Goal: Task Accomplishment & Management: Complete application form

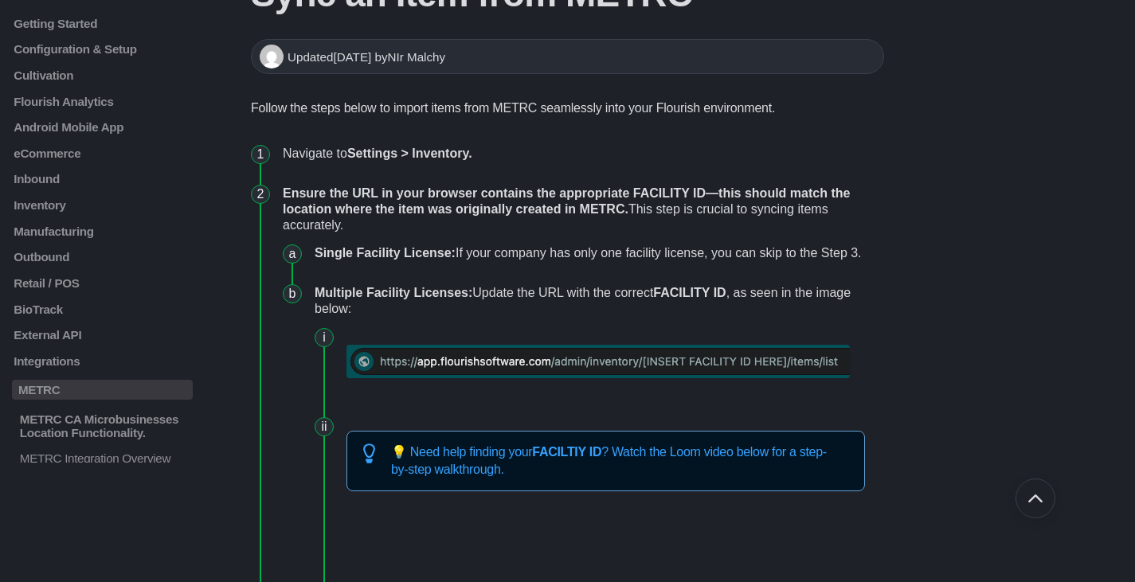
scroll to position [159, 0]
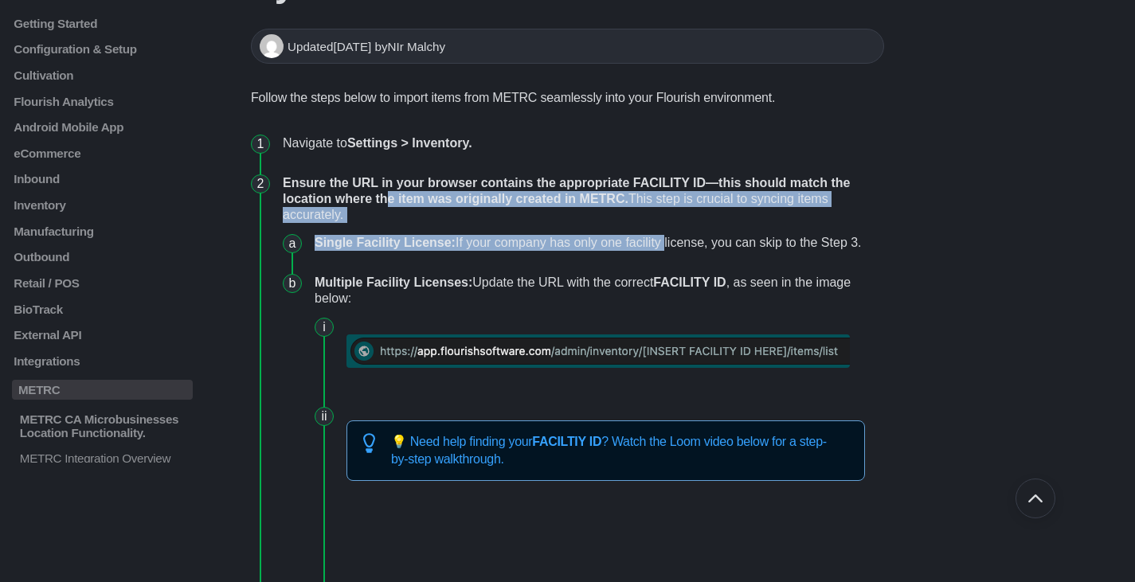
drag, startPoint x: 391, startPoint y: 191, endPoint x: 560, endPoint y: 235, distance: 174.5
click at [664, 241] on li "Ensure the URL in your browser contains the appropriate FACILITY ID—this should…" at bounding box center [580, 572] width 608 height 819
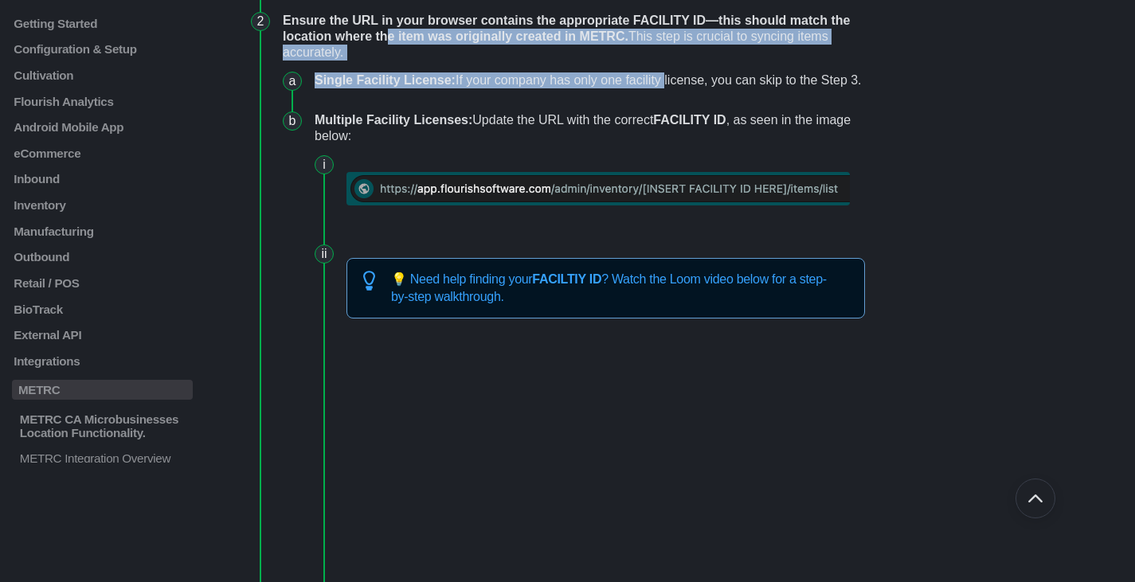
scroll to position [319, 0]
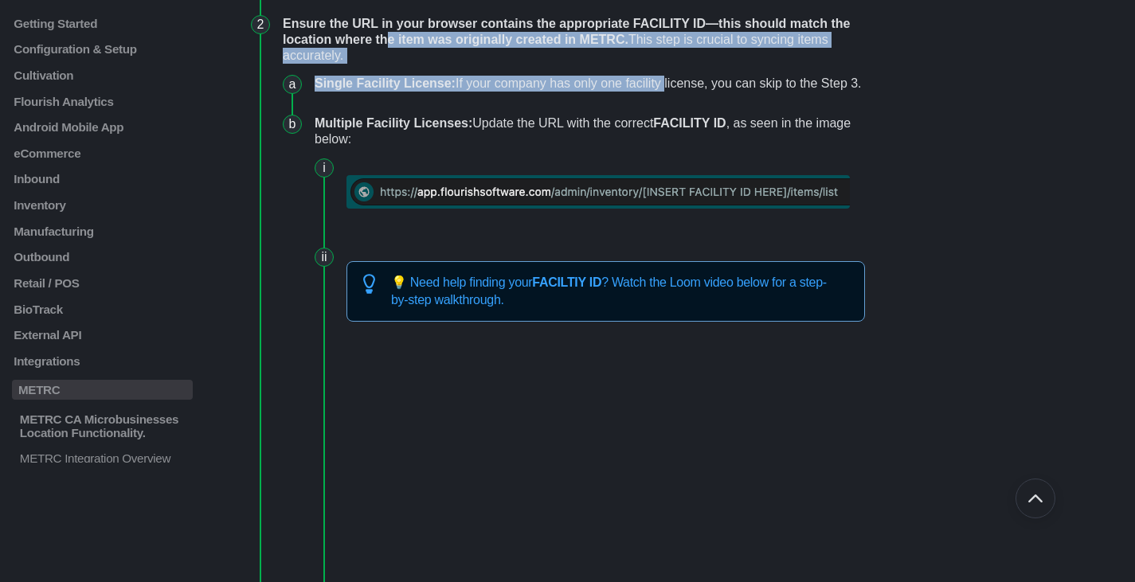
click at [585, 88] on li "Single Facility License: If your company has only one facility license, you can…" at bounding box center [593, 84] width 570 height 40
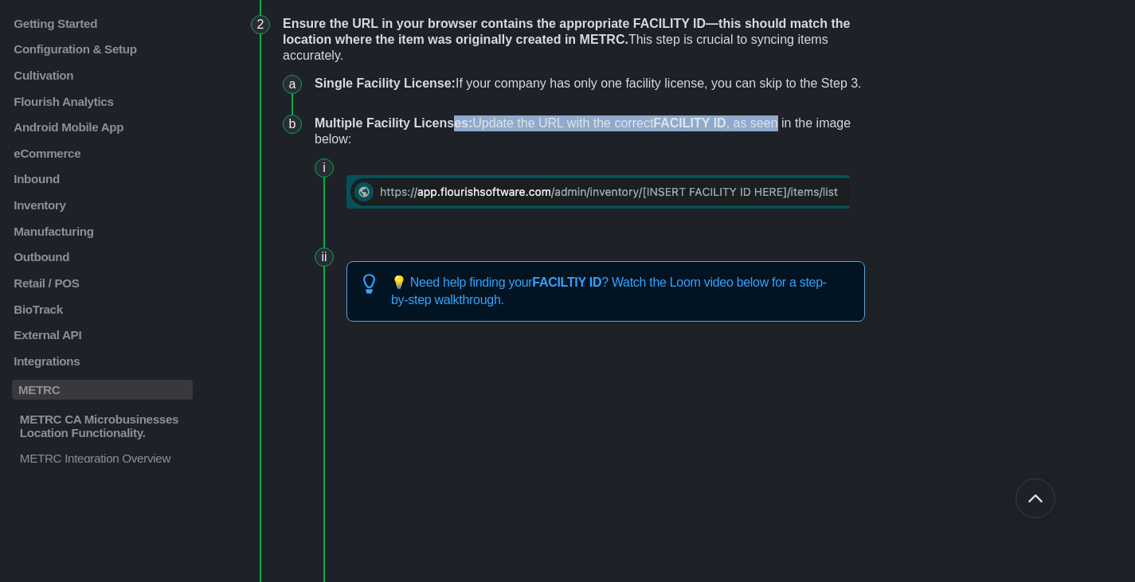
drag, startPoint x: 463, startPoint y: 124, endPoint x: 779, endPoint y: 122, distance: 316.3
click at [782, 122] on li "Multiple Facility Licenses: Update the URL with the correct FACILITY ID , as se…" at bounding box center [593, 457] width 570 height 707
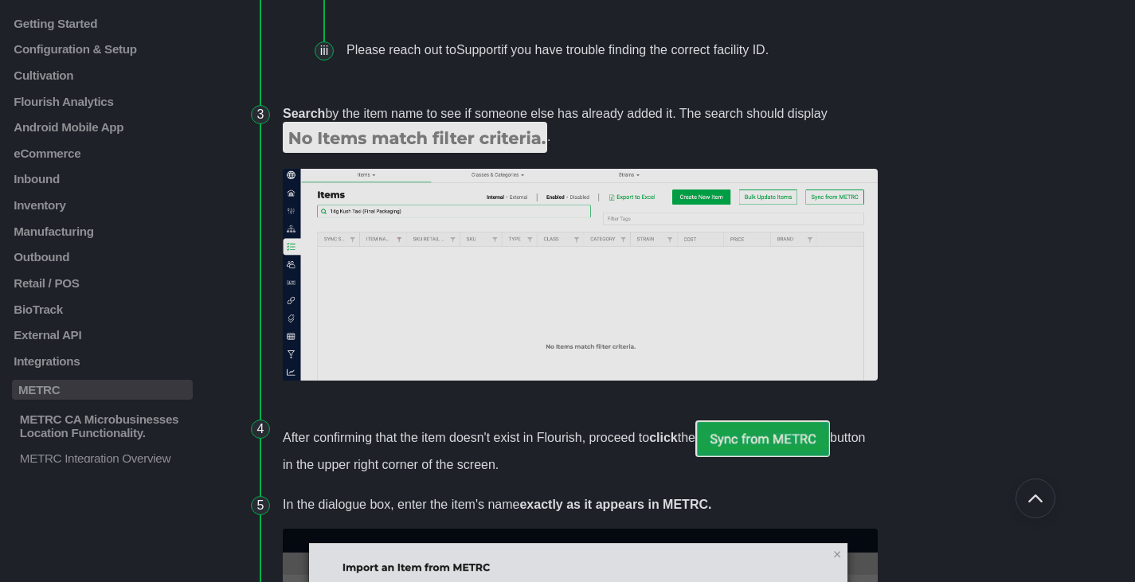
scroll to position [1195, 0]
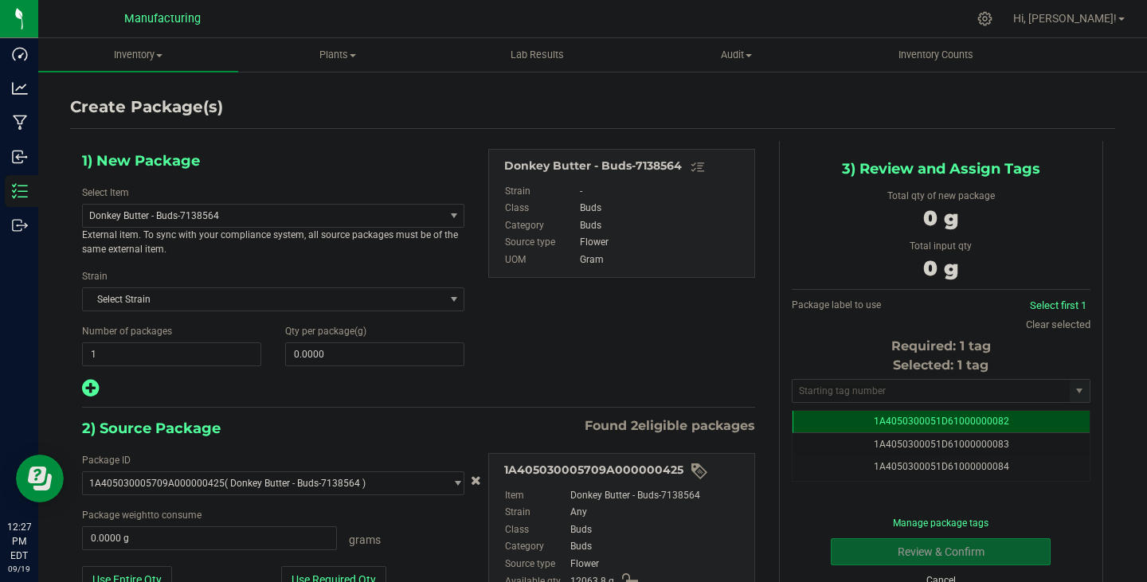
click at [939, 578] on link "Cancel" at bounding box center [941, 580] width 29 height 11
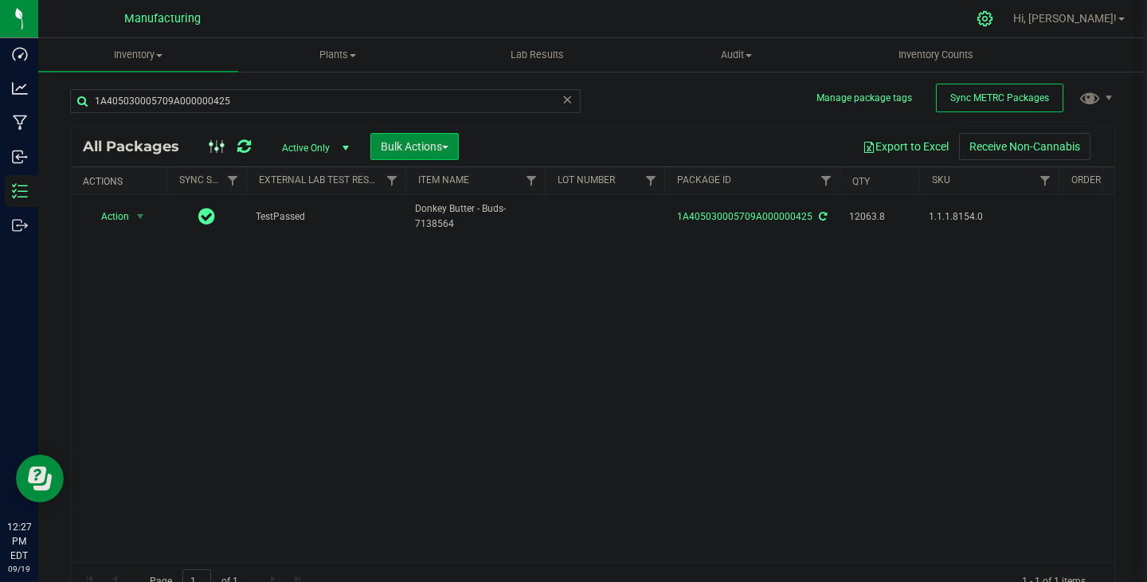
click at [997, 17] on div at bounding box center [985, 18] width 22 height 17
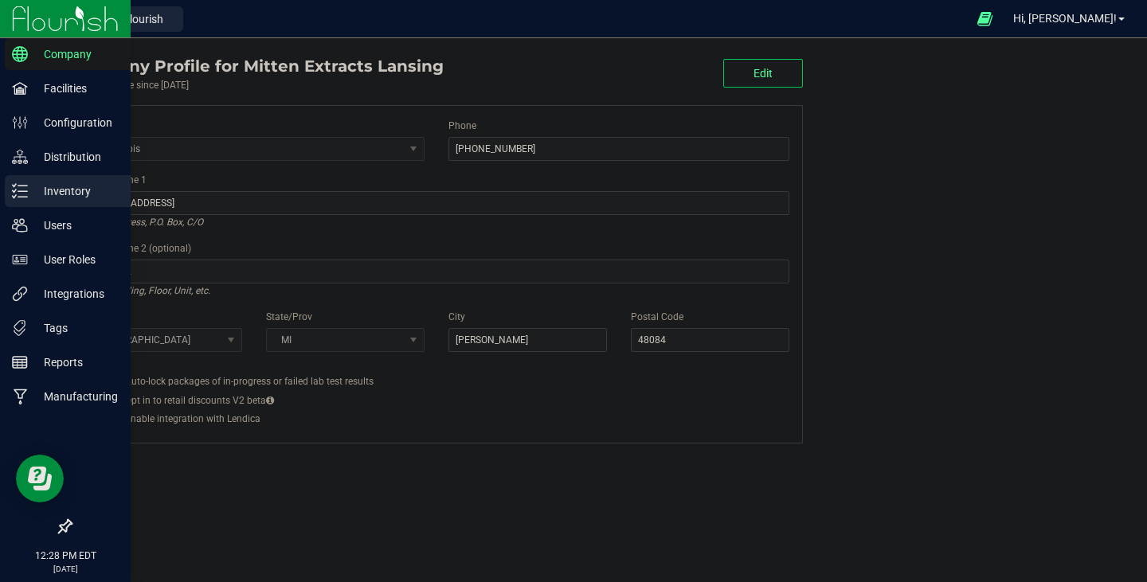
click at [77, 202] on div "Inventory" at bounding box center [68, 191] width 126 height 32
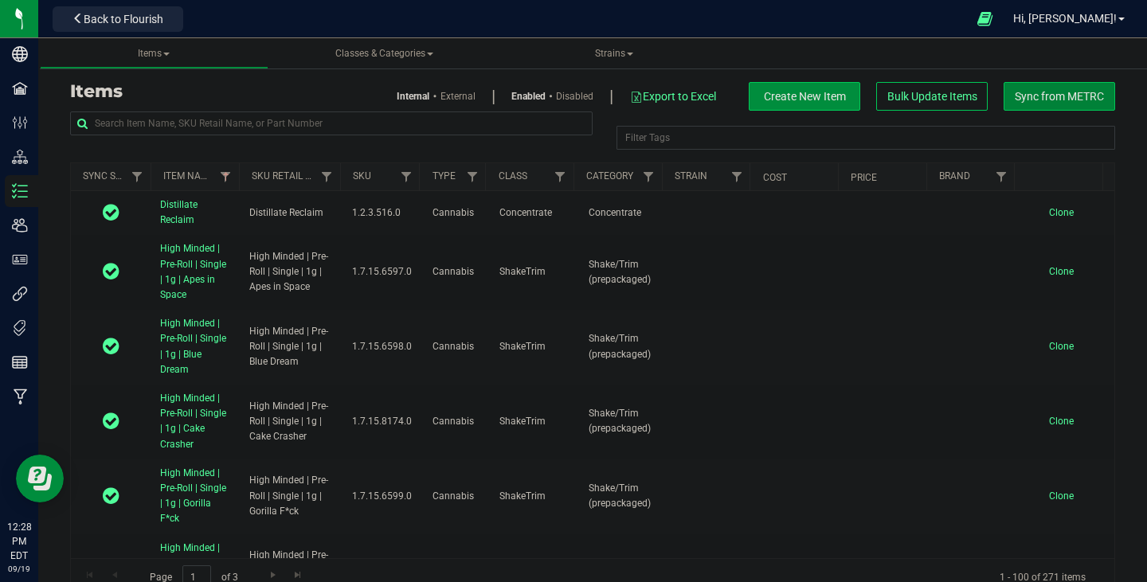
click at [1044, 98] on span "Sync from METRC" at bounding box center [1059, 96] width 89 height 13
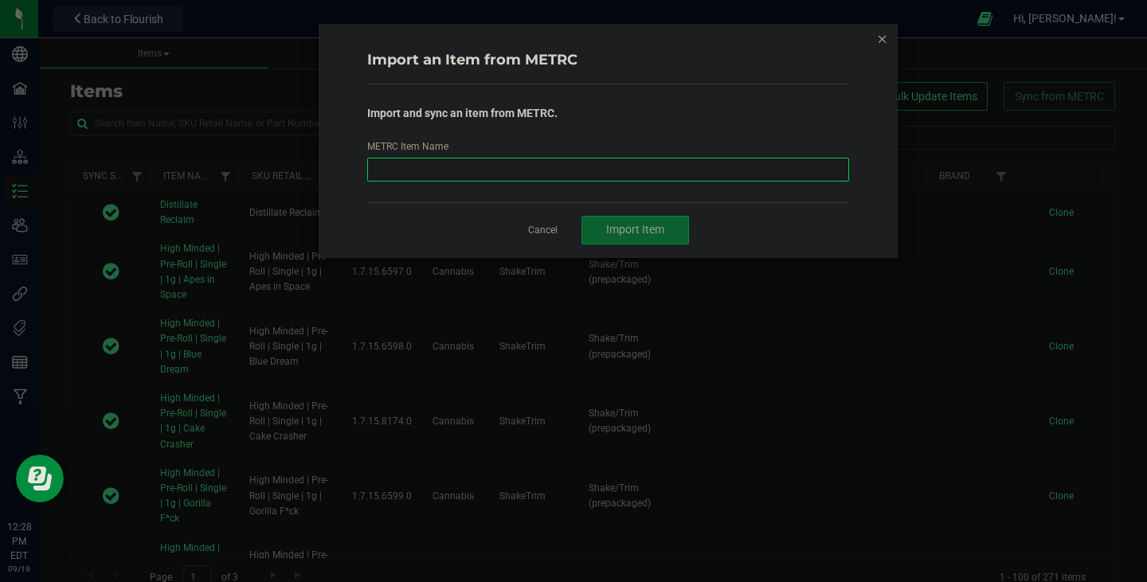
click at [493, 167] on input "METRC Item Name" at bounding box center [608, 170] width 483 height 24
paste input "Mitten Distro X | Flower | Buds | V1 | Motor City Gas"
click at [627, 229] on span "Import Item" at bounding box center [635, 229] width 58 height 13
drag, startPoint x: 633, startPoint y: 168, endPoint x: 54, endPoint y: 167, distance: 579.2
click at [80, 165] on ngb-modal-window "Import an Item from METRC Import and sync an item from METRC. METRC Item Name M…" at bounding box center [579, 291] width 1159 height 582
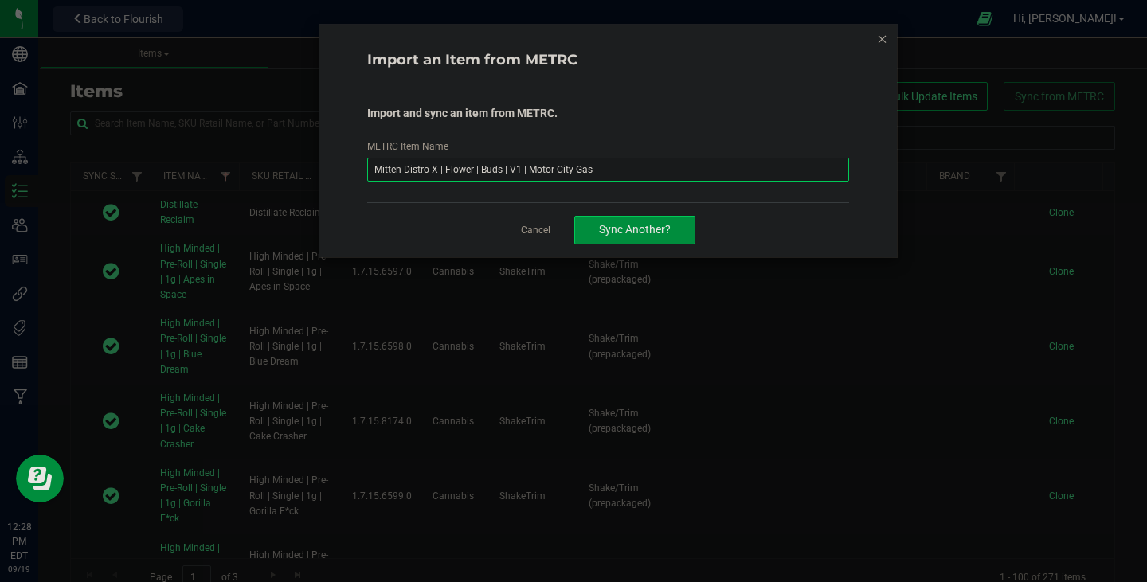
paste input "Pie Pop"
type input "Mitten Distro X | Flower | Buds | V1 | Pie Pop"
click at [584, 236] on button "Sync Another?" at bounding box center [634, 230] width 121 height 29
click at [516, 165] on input "METRC Item Name" at bounding box center [608, 170] width 483 height 24
paste input "Mitten Distro X | Flower | Buds | V1 | Space Candy"
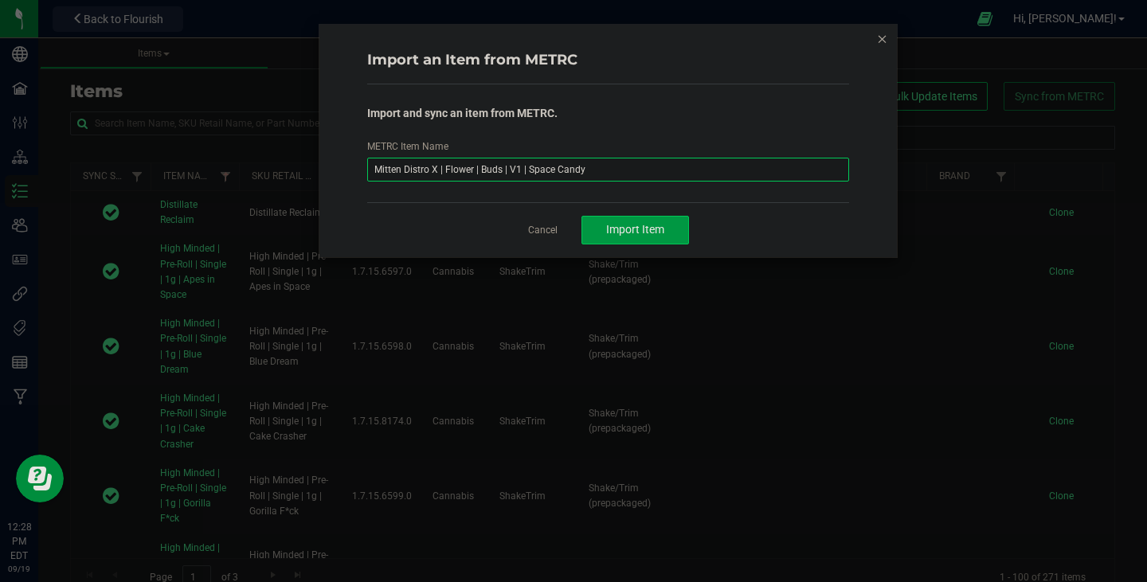
type input "Mitten Distro X | Flower | Buds | V1 | Space Candy"
click at [632, 235] on span "Import Item" at bounding box center [635, 229] width 58 height 13
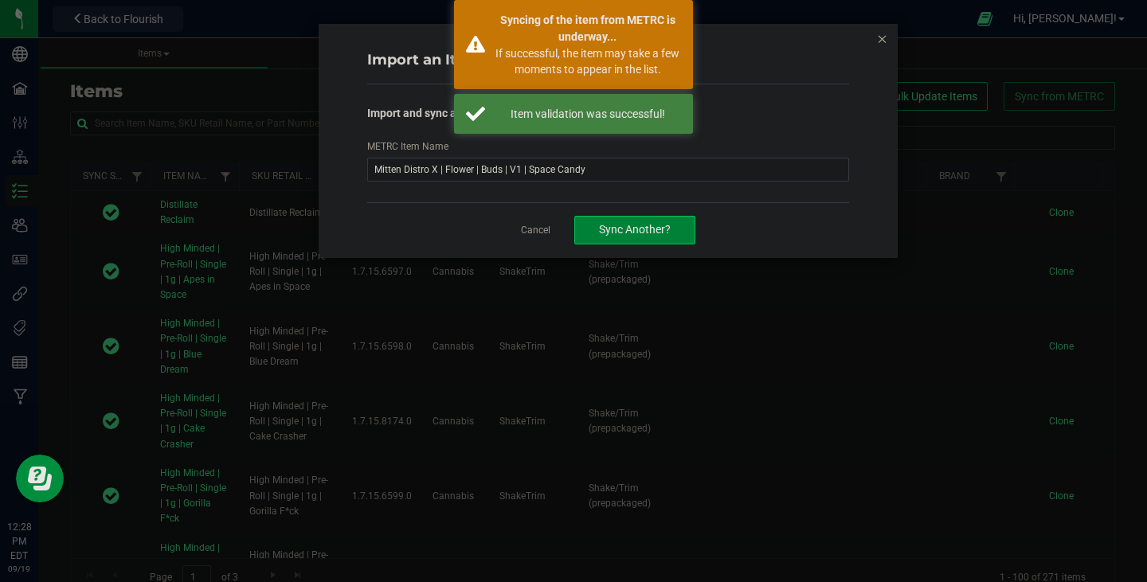
click at [604, 230] on span "Sync Another?" at bounding box center [635, 229] width 72 height 13
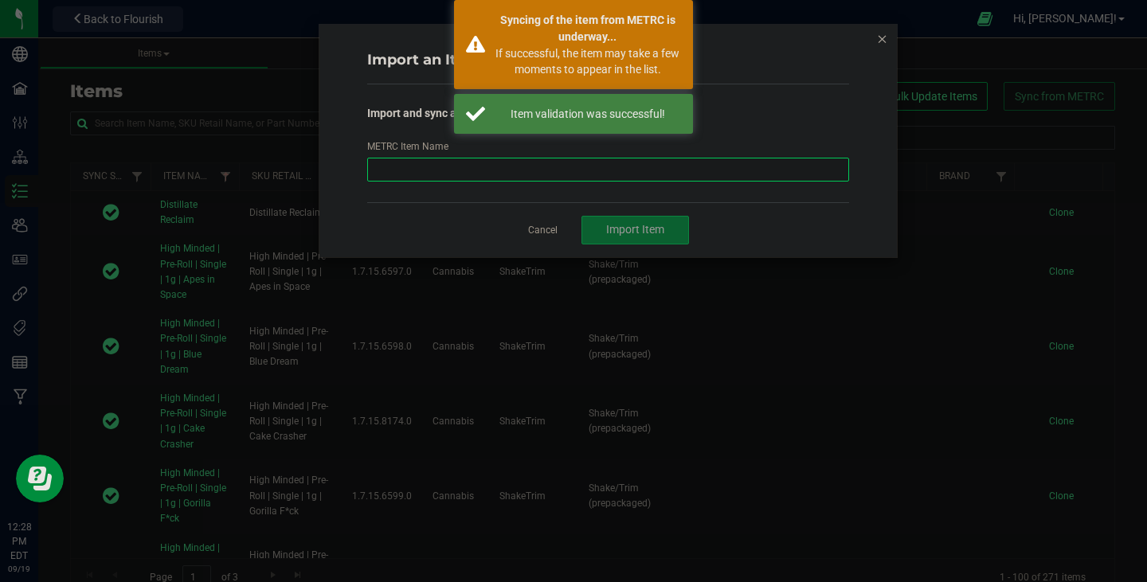
click at [555, 165] on input "METRC Item Name" at bounding box center [608, 170] width 483 height 24
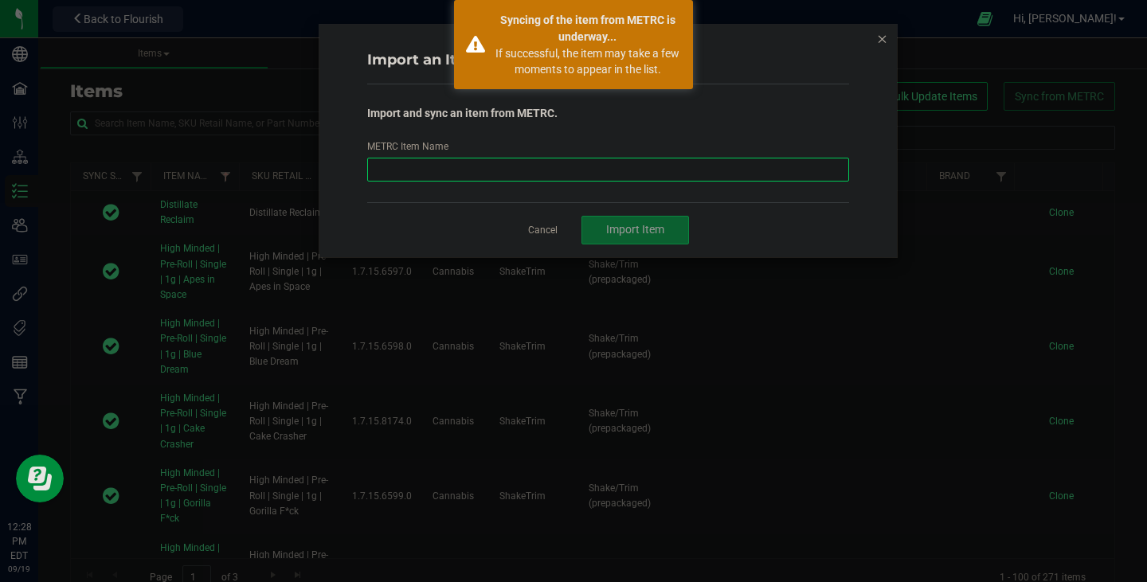
paste input "Mitten Distro X | Flower | Buds | V1 | Pie Pop"
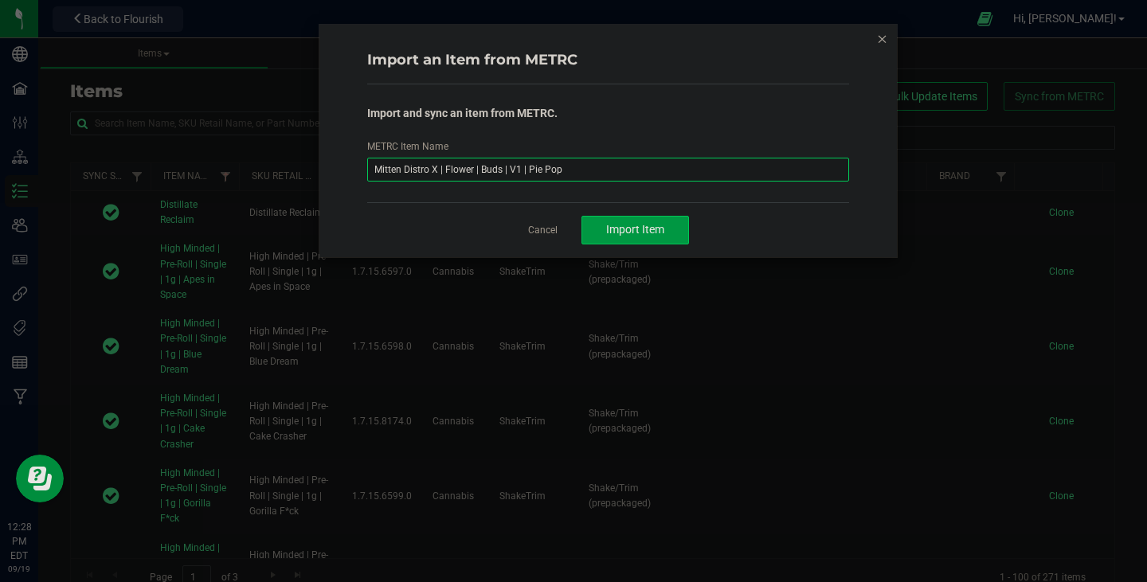
type input "Mitten Distro X | Flower | Buds | V1 | Pie Pop"
click at [619, 239] on button "Import Item" at bounding box center [636, 230] width 108 height 29
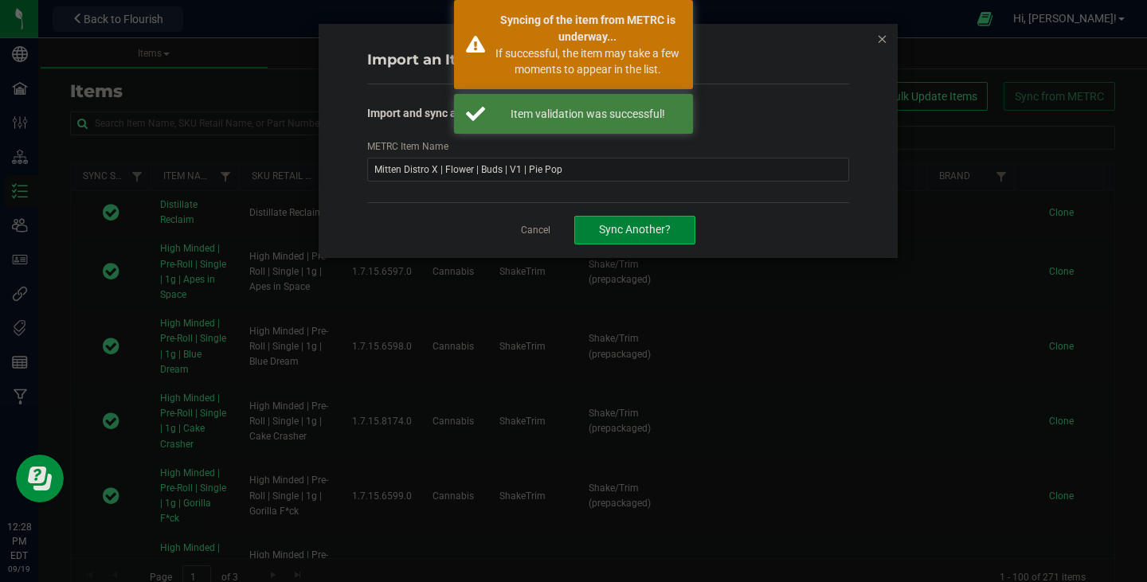
click at [603, 228] on span "Sync Another?" at bounding box center [635, 229] width 72 height 13
click at [556, 178] on input "METRC Item Name" at bounding box center [608, 170] width 483 height 24
paste input "Mitten Distro X | Flower | Buds | V1 | Baklava"
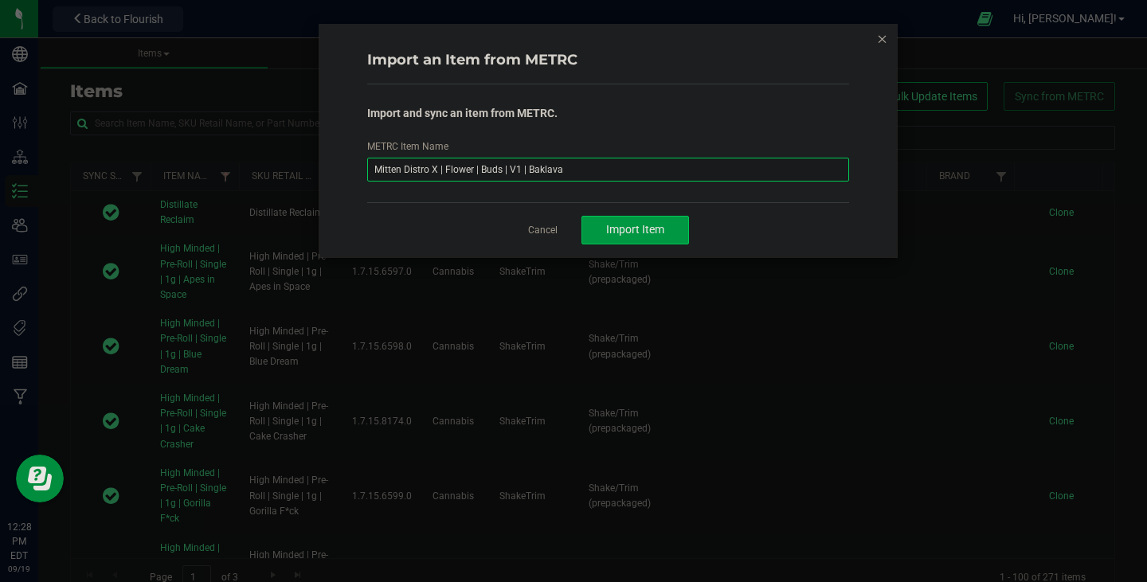
type input "Mitten Distro X | Flower | Buds | V1 | Baklava"
click at [628, 241] on button "Import Item" at bounding box center [636, 230] width 108 height 29
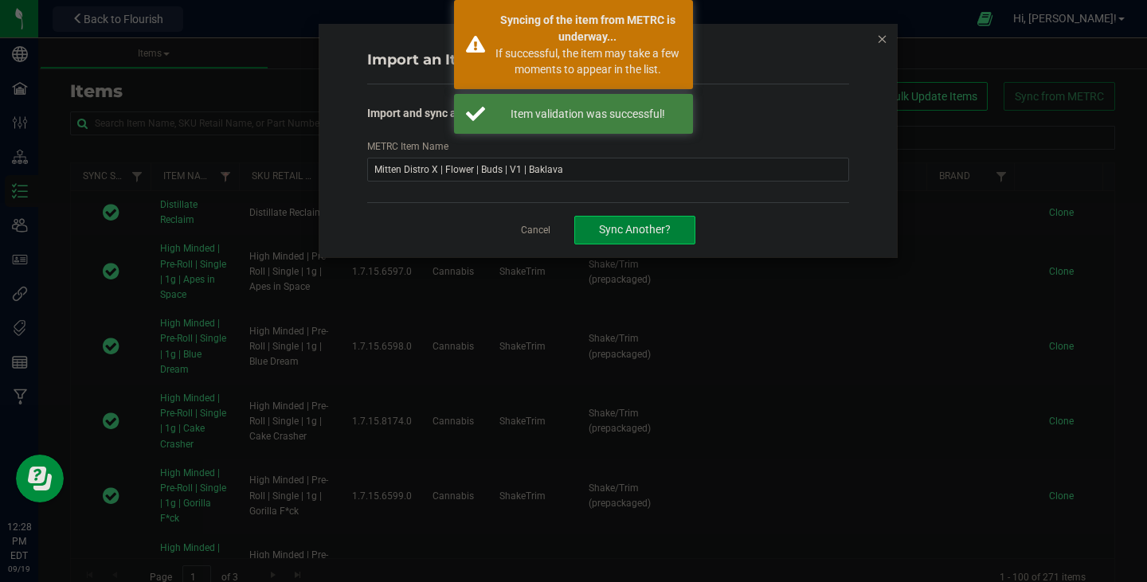
click at [628, 241] on button "Sync Another?" at bounding box center [634, 230] width 121 height 29
click at [642, 173] on input "METRC Item Name" at bounding box center [608, 170] width 483 height 24
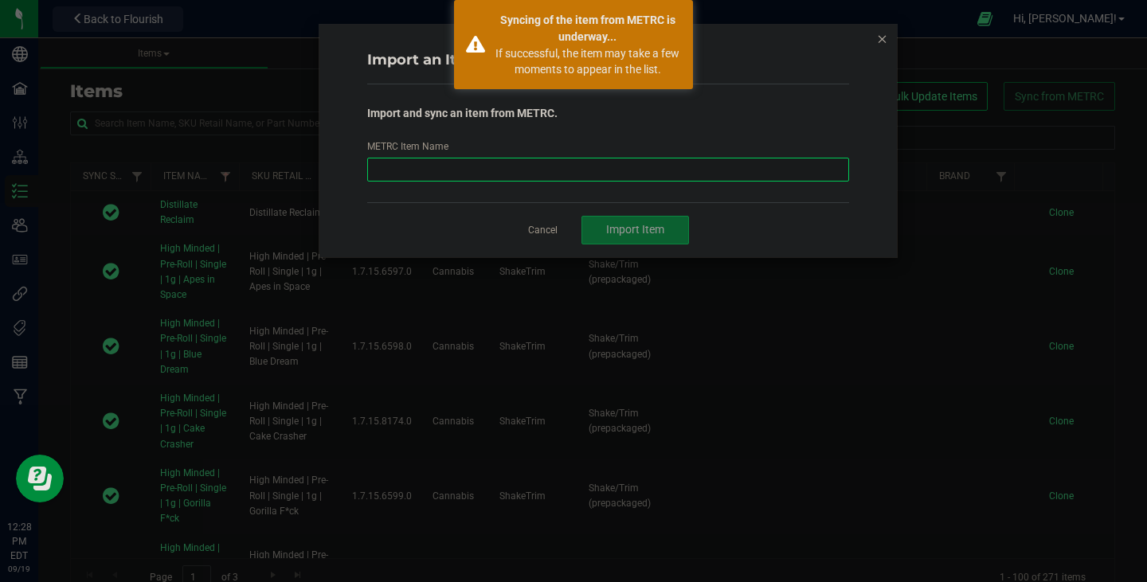
paste input "Mitten Distro X | Flower | Buds | V1 | Ice Cream Cake"
type input "Mitten Distro X | Flower | Buds | V1 | Ice Cream Cake"
click at [640, 237] on button "Import Item" at bounding box center [636, 230] width 108 height 29
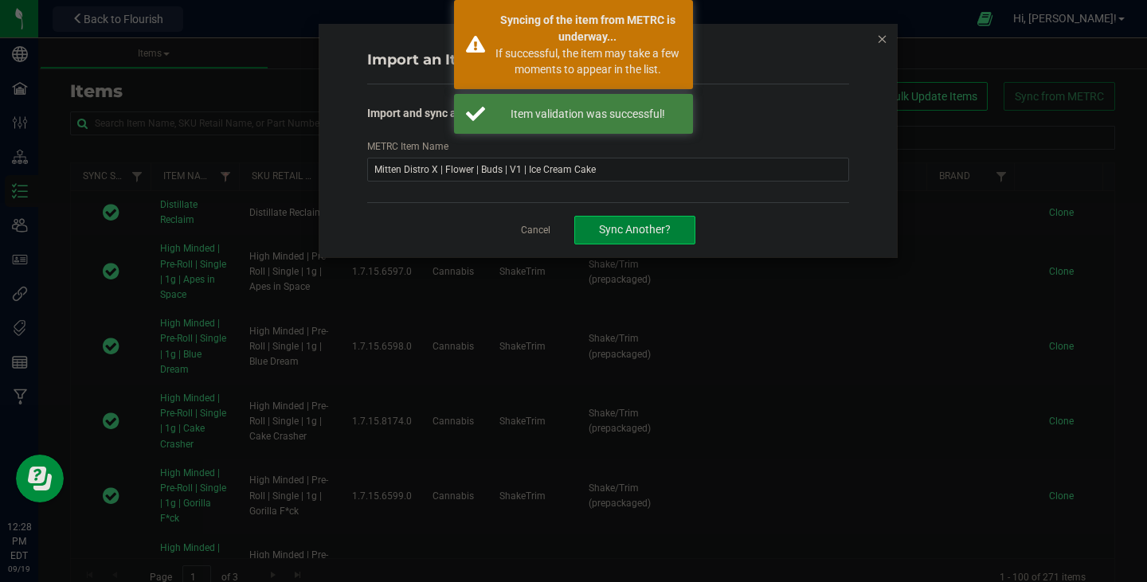
click at [640, 239] on button "Sync Another?" at bounding box center [634, 230] width 121 height 29
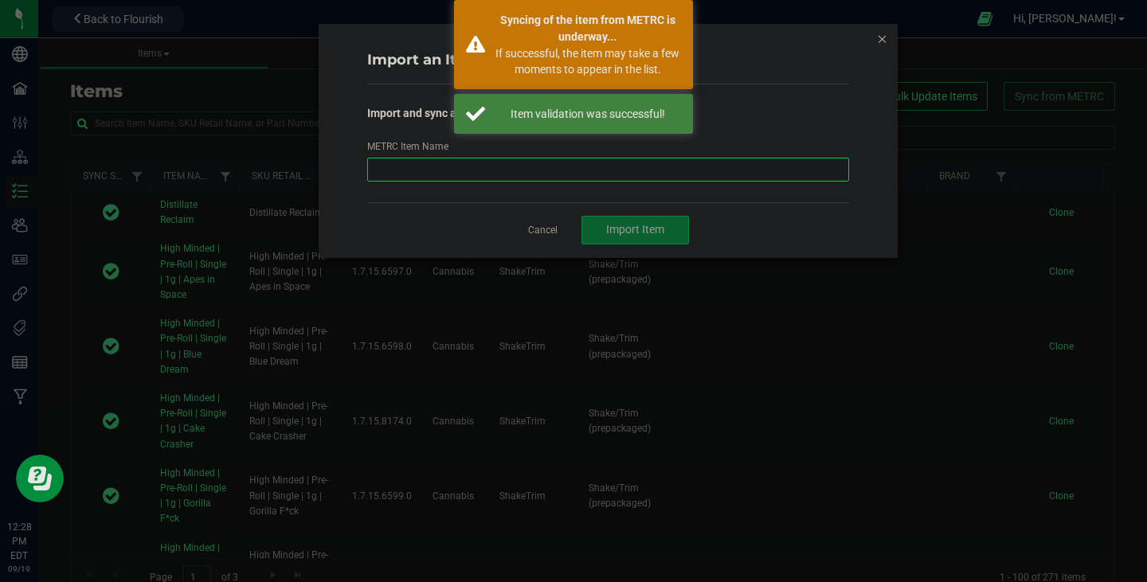
click at [522, 174] on input "METRC Item Name" at bounding box center [608, 170] width 483 height 24
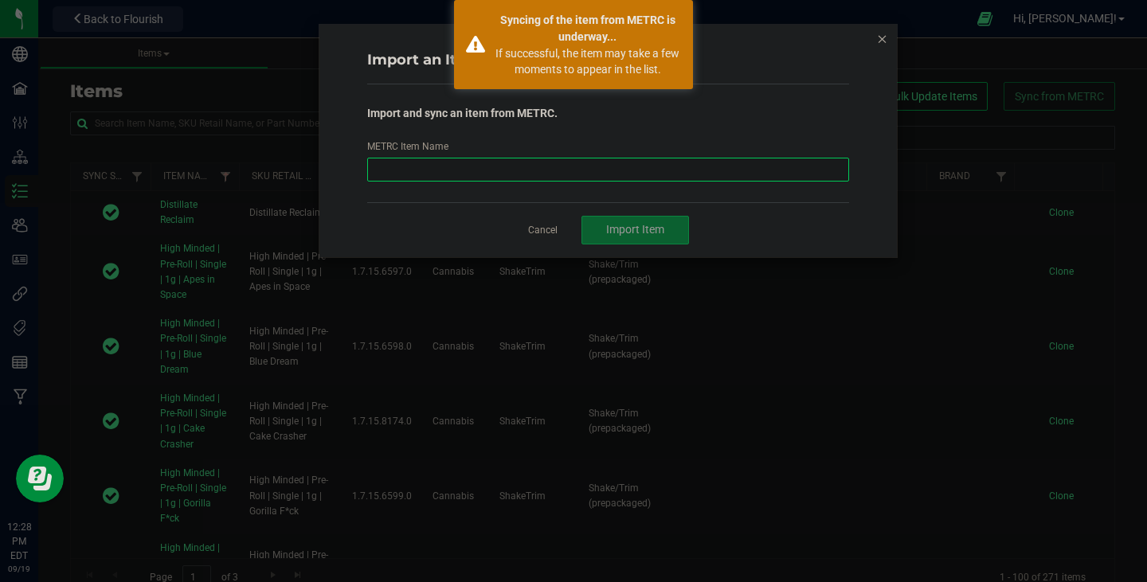
paste input "Mitten Distro X | Flower | Buds | V2 | Motor City Gas"
type input "Mitten Distro X | Flower | Buds | V2 | Motor City Gas"
click at [611, 231] on span "Import Item" at bounding box center [635, 229] width 58 height 13
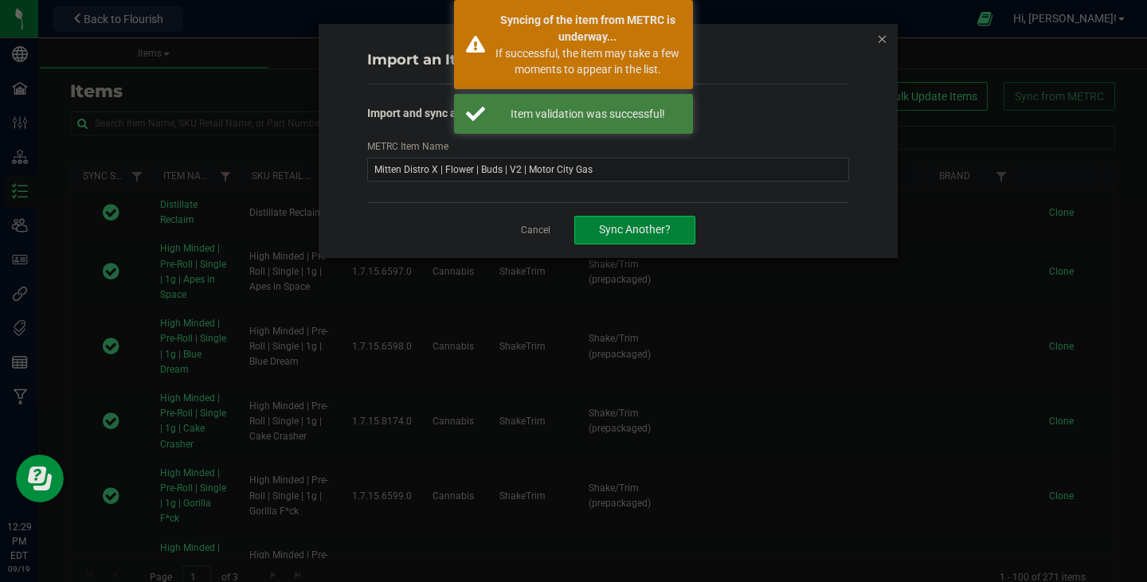
click at [621, 240] on button "Sync Another?" at bounding box center [634, 230] width 121 height 29
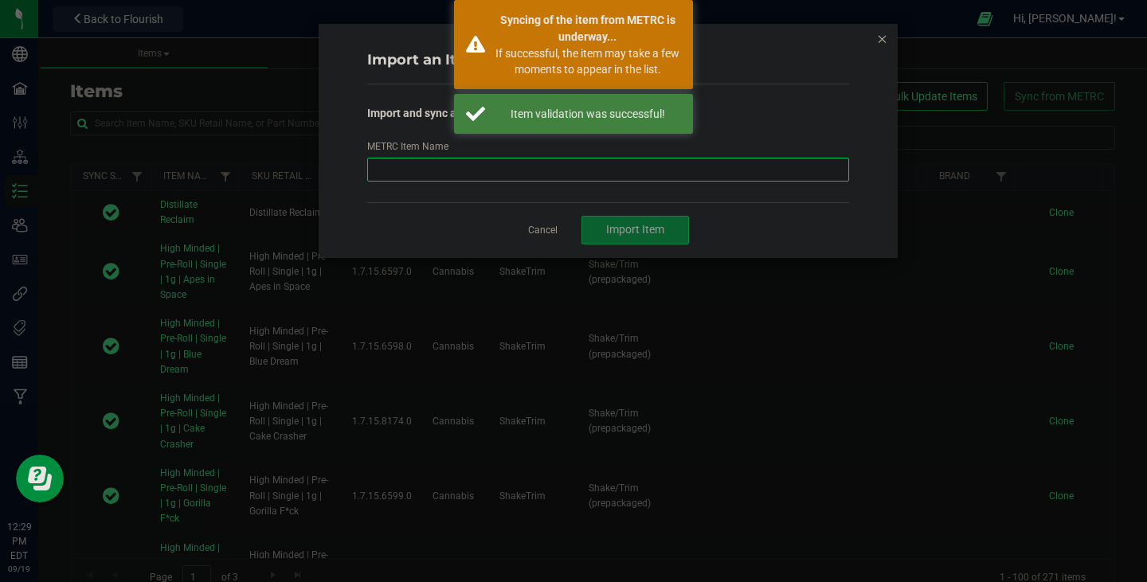
click at [606, 176] on input "METRC Item Name" at bounding box center [608, 170] width 483 height 24
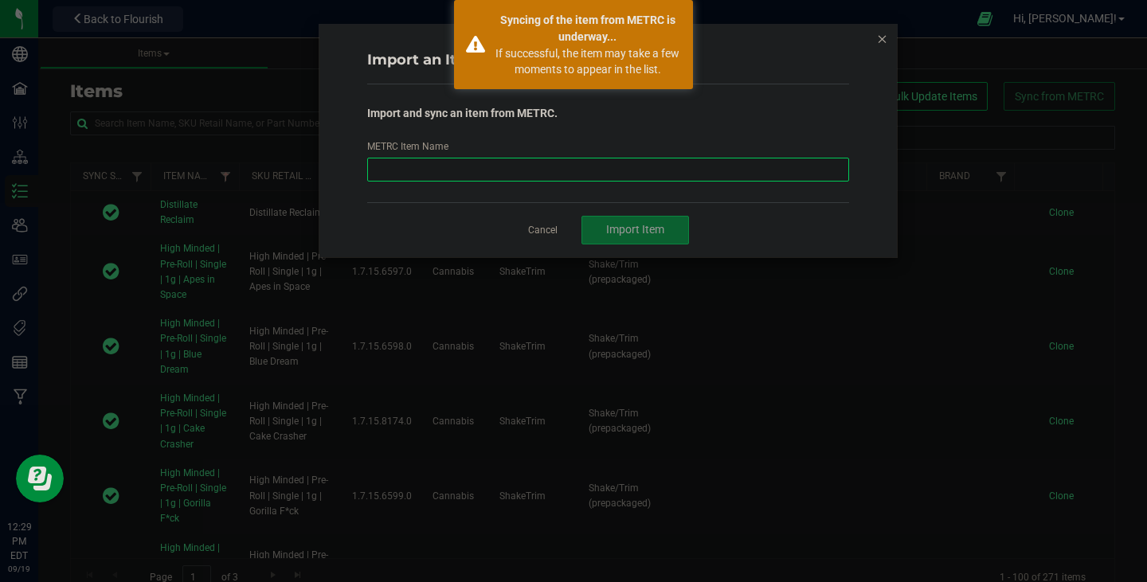
paste input "Mitten Distro X | Flower | Buds | V2 | Pie Pop"
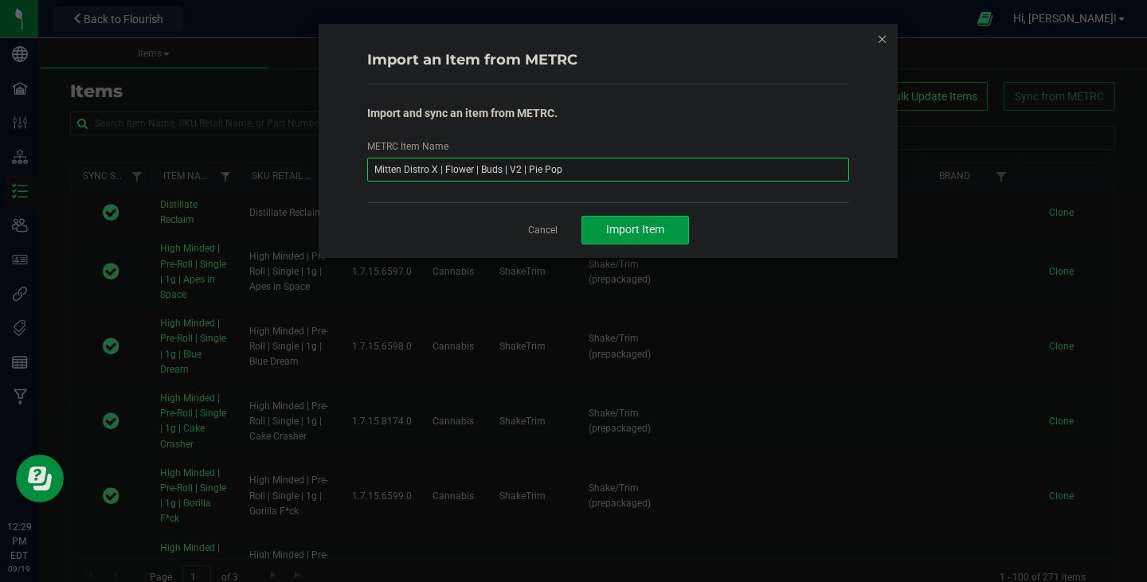
type input "Mitten Distro X | Flower | Buds | V2 | Pie Pop"
click at [612, 240] on button "Import Item" at bounding box center [636, 230] width 108 height 29
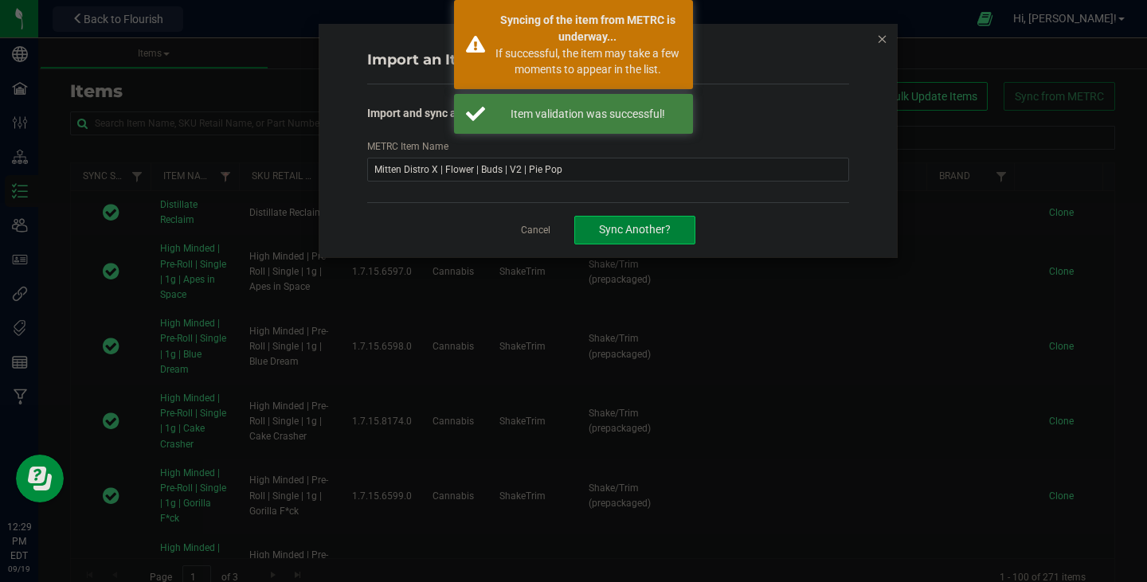
click at [629, 235] on span "Sync Another?" at bounding box center [635, 229] width 72 height 13
click at [584, 168] on input "METRC Item Name" at bounding box center [608, 170] width 483 height 24
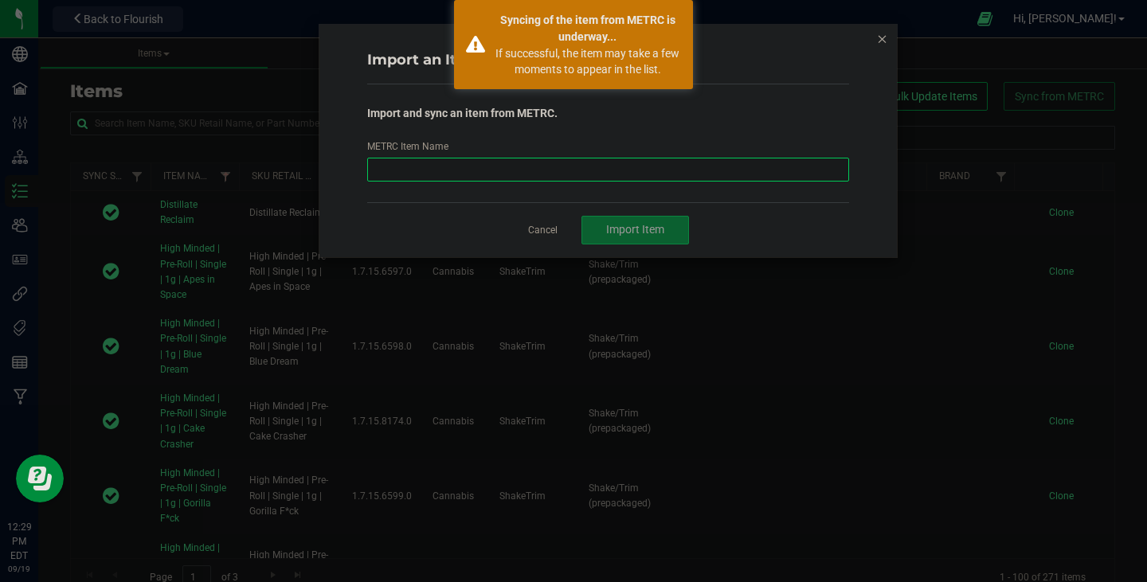
paste input "Mitten Distro X | Flower | Buds | V2 | Space Candy"
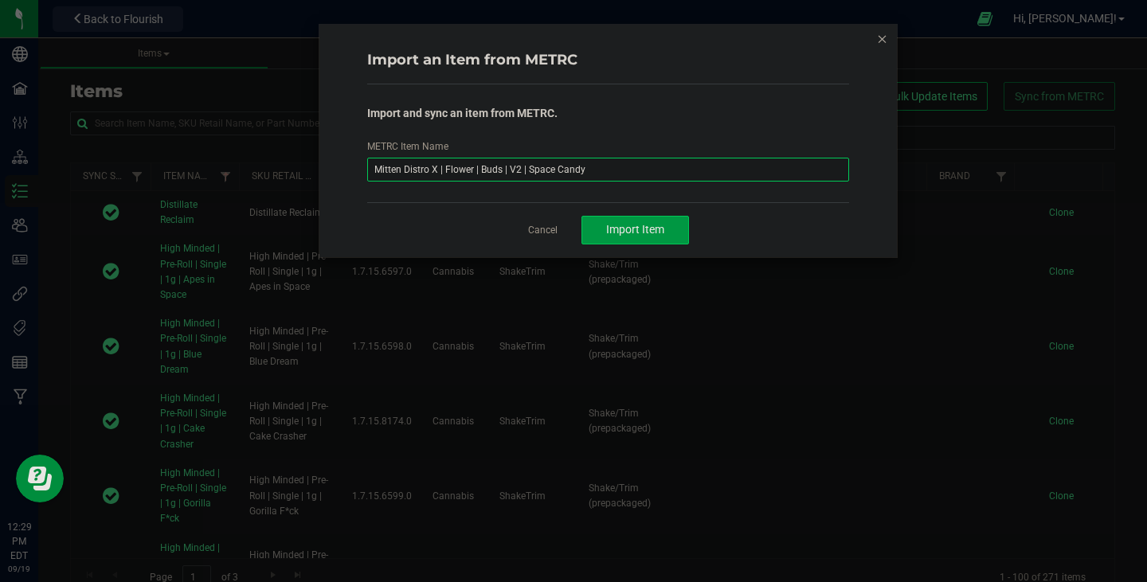
type input "Mitten Distro X | Flower | Buds | V2 | Space Candy"
click at [629, 240] on button "Import Item" at bounding box center [636, 230] width 108 height 29
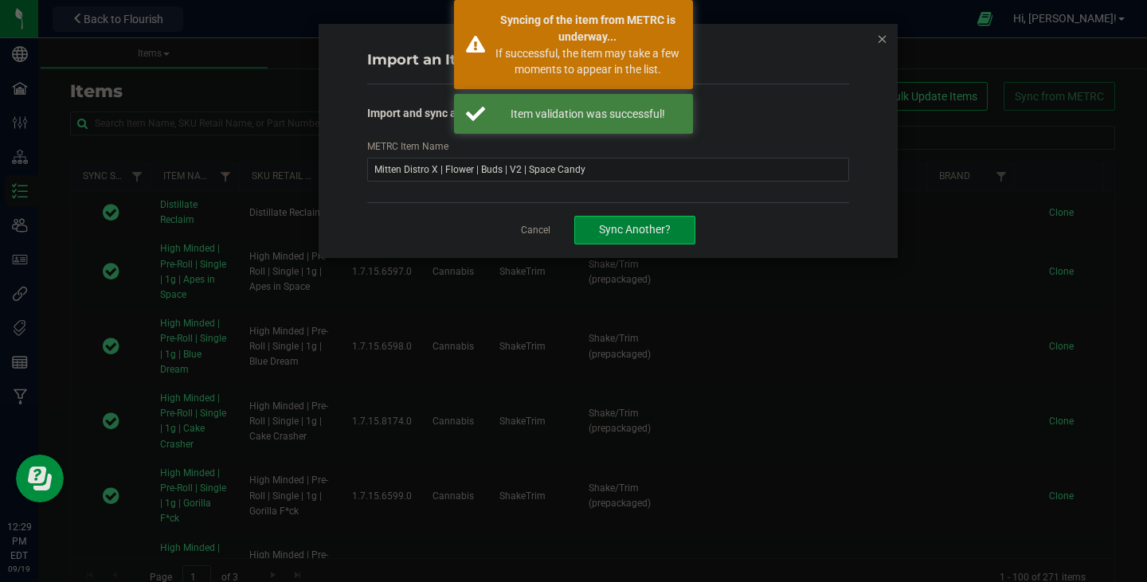
click at [629, 240] on button "Sync Another?" at bounding box center [634, 230] width 121 height 29
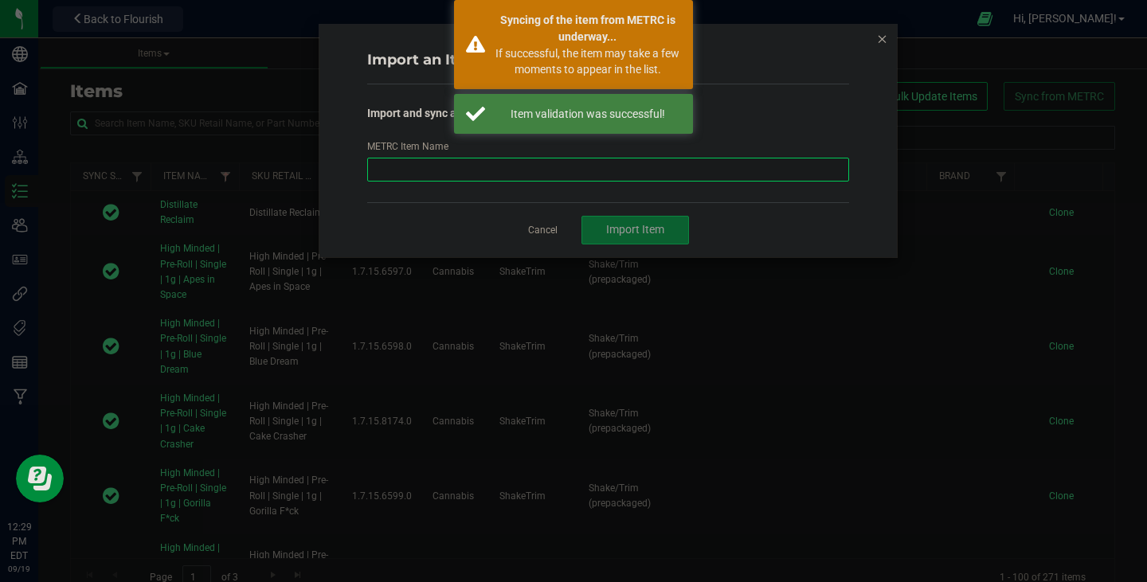
click at [549, 174] on input "METRC Item Name" at bounding box center [608, 170] width 483 height 24
paste input "Mitten Distro X | Flower | Buds | V2 | Baklava"
type input "Mitten Distro X | Flower | Buds | V2 | Baklava"
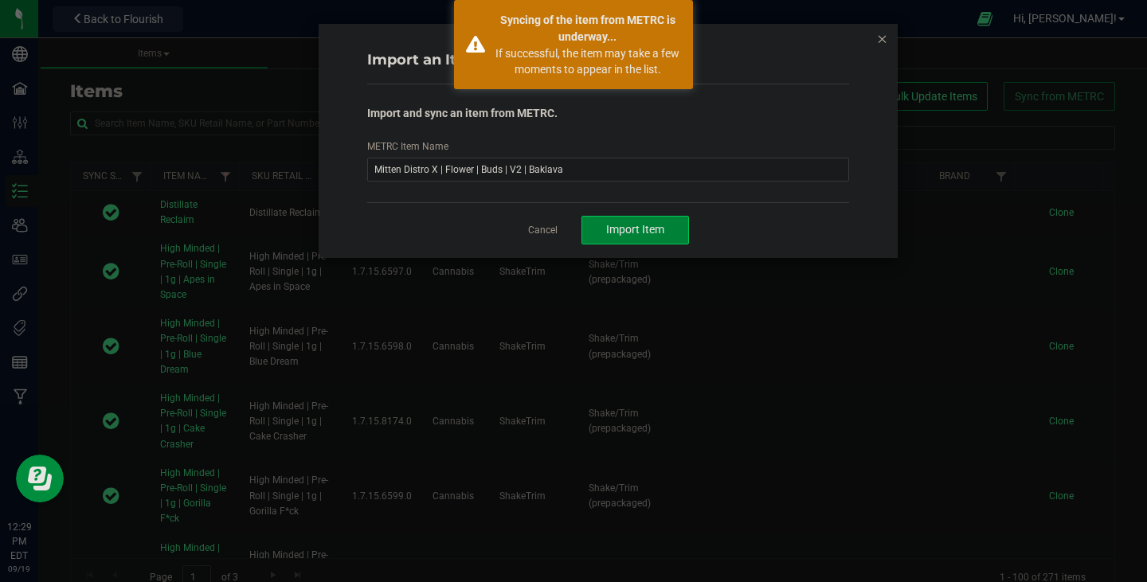
click at [618, 235] on span "Import Item" at bounding box center [635, 229] width 58 height 13
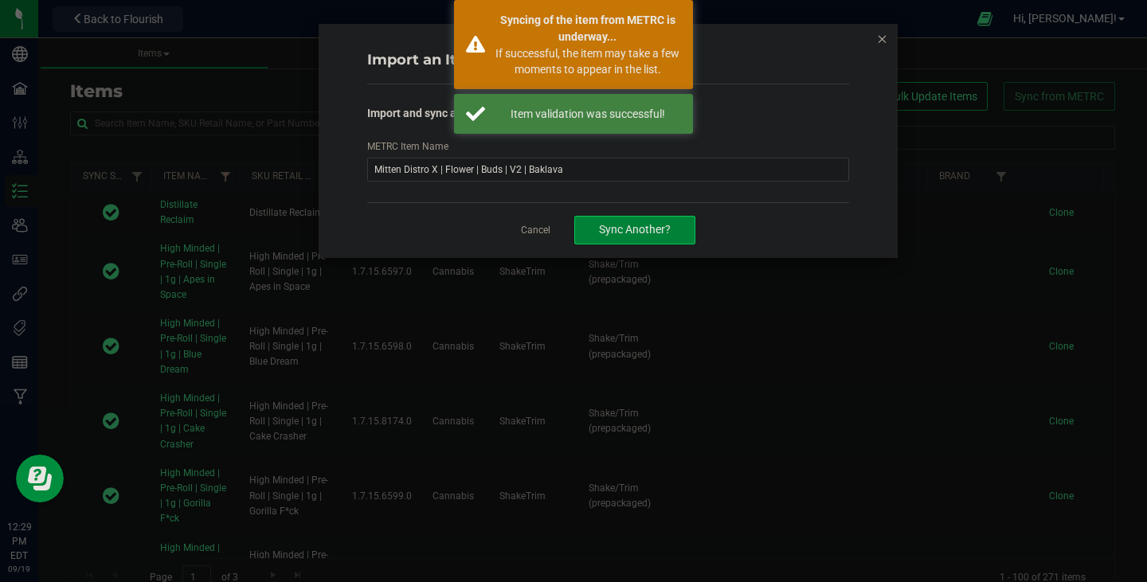
click at [620, 236] on span "Sync Another?" at bounding box center [635, 229] width 72 height 13
click at [538, 167] on input "METRC Item Name" at bounding box center [608, 170] width 483 height 24
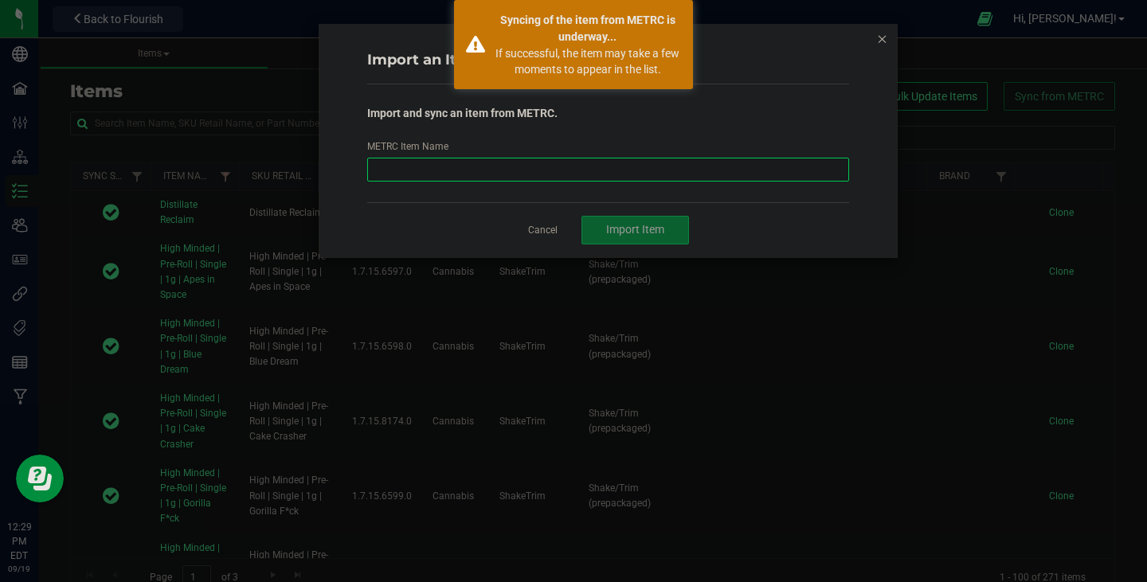
paste input "Mitten Distro X | Flower | Buds | V2 | Ice Cream Cake"
type input "Mitten Distro X | Flower | Buds | V2 | Ice Cream Cake"
click at [615, 222] on button "Import Item" at bounding box center [636, 230] width 108 height 29
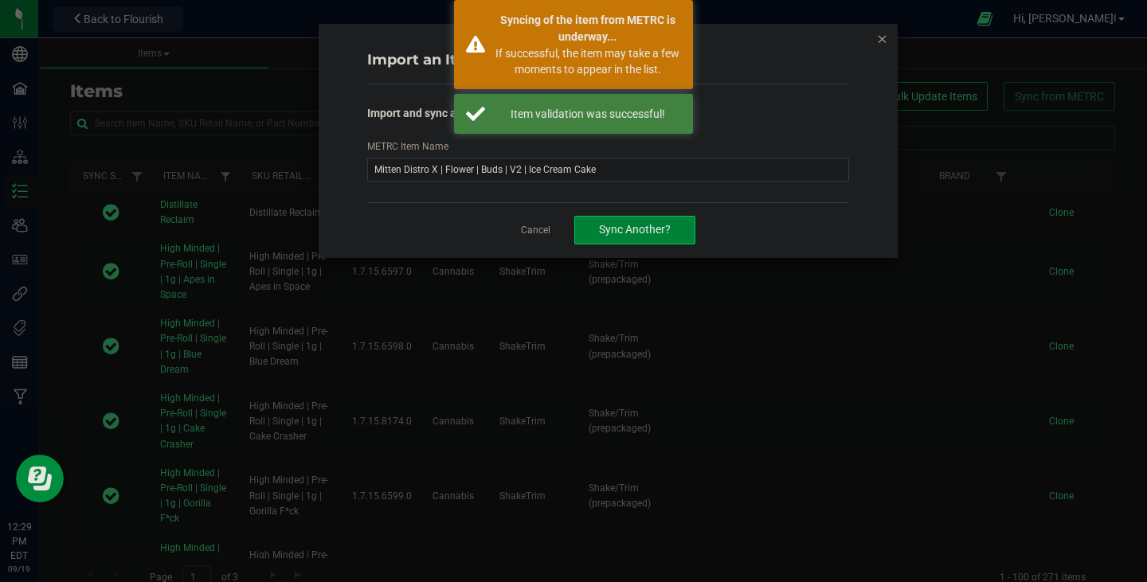
click at [629, 236] on span "Sync Another?" at bounding box center [635, 229] width 72 height 13
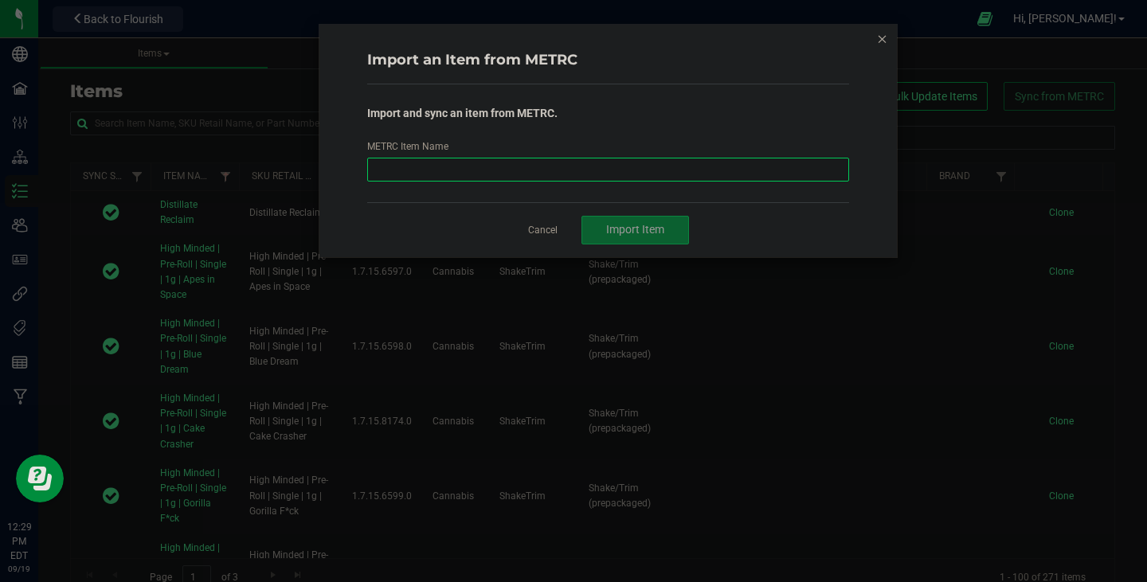
click at [529, 167] on input "METRC Item Name" at bounding box center [608, 170] width 483 height 24
paste input "Mitten Distro X | Flower | Buds | V1 | Purple Push Pops"
type input "Mitten Distro X | Flower | Buds | V1 | Purple Push Pops"
click at [638, 229] on span "Import Item" at bounding box center [635, 229] width 58 height 13
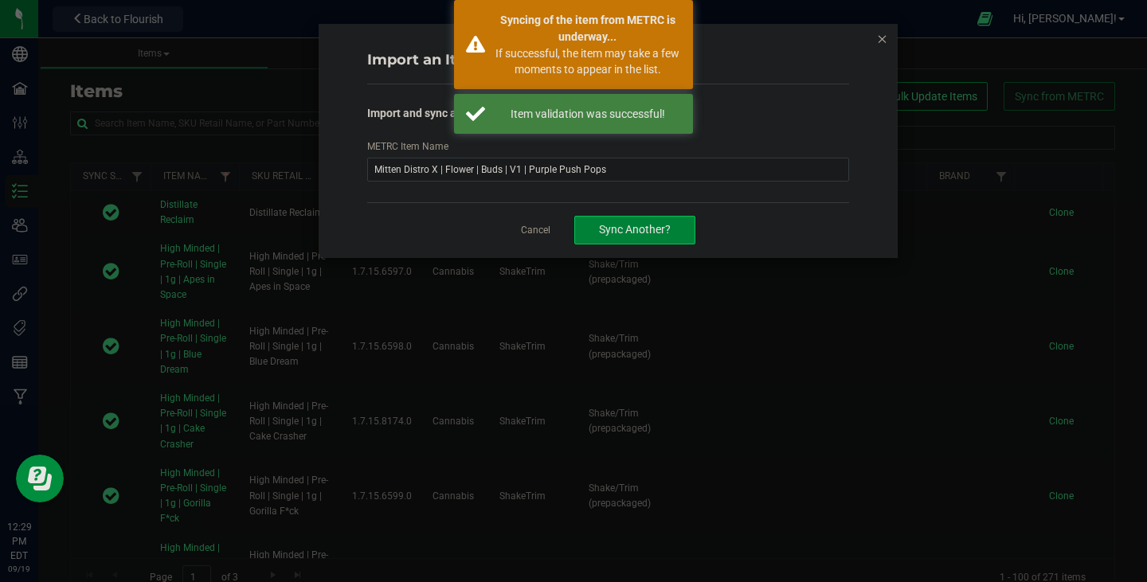
click at [639, 234] on span "Sync Another?" at bounding box center [635, 229] width 72 height 13
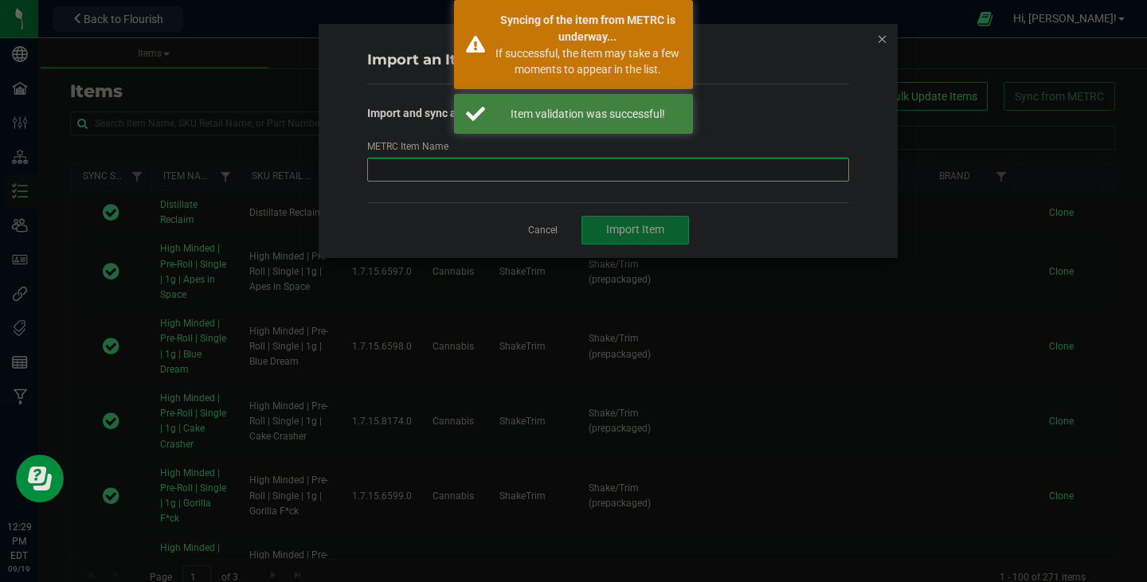
click at [582, 162] on input "METRC Item Name" at bounding box center [608, 170] width 483 height 24
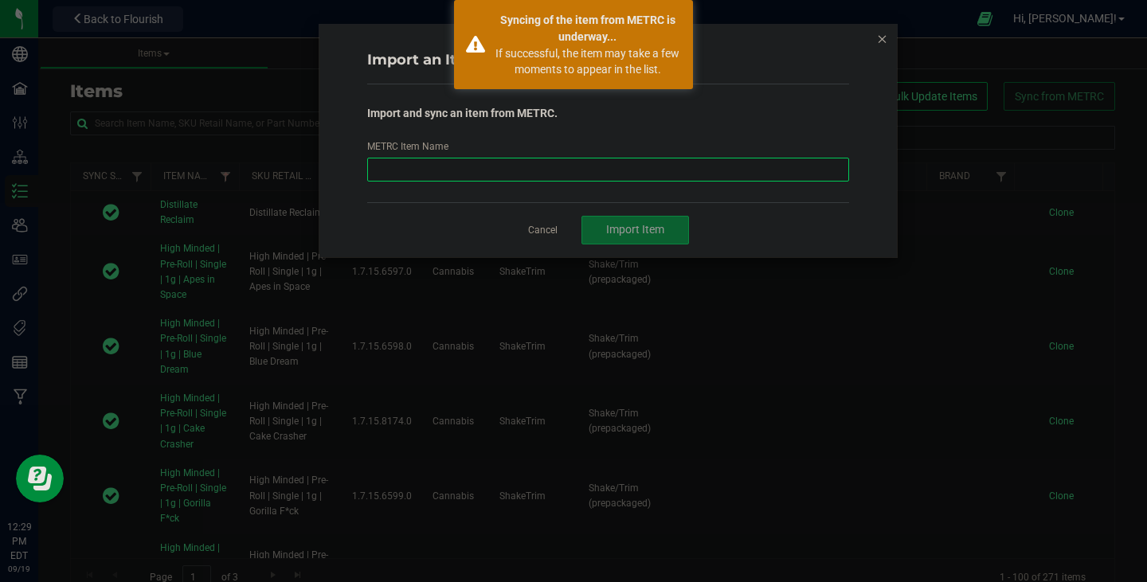
paste input "Mitten Distro X | Flower | Buds | V1 | Animalz Limon"
type input "Mitten Distro X | Flower | Buds | V1 | Animalz Limon"
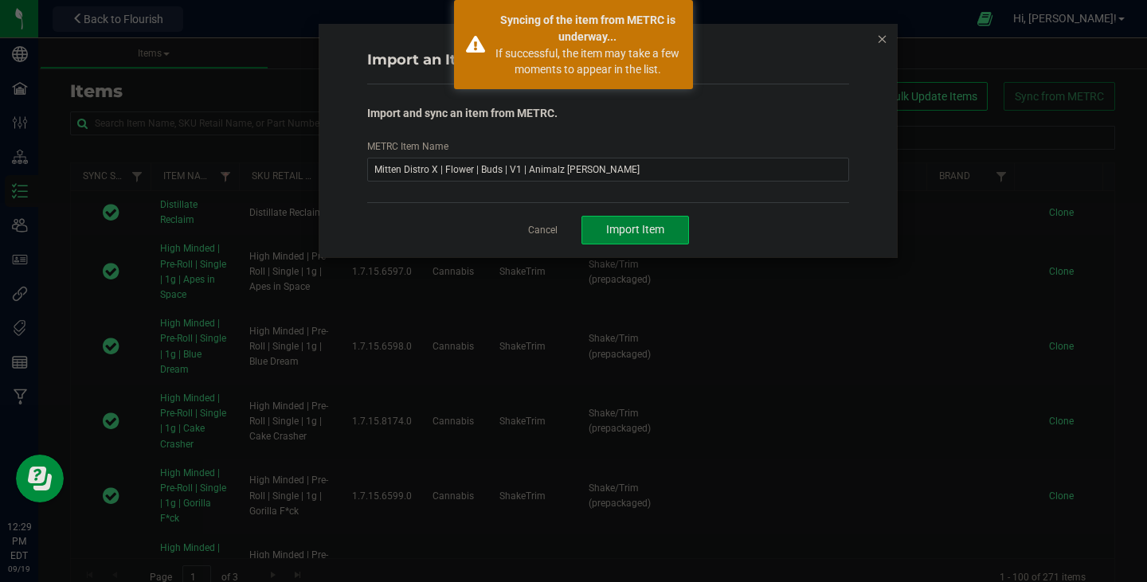
click at [644, 227] on span "Import Item" at bounding box center [635, 229] width 58 height 13
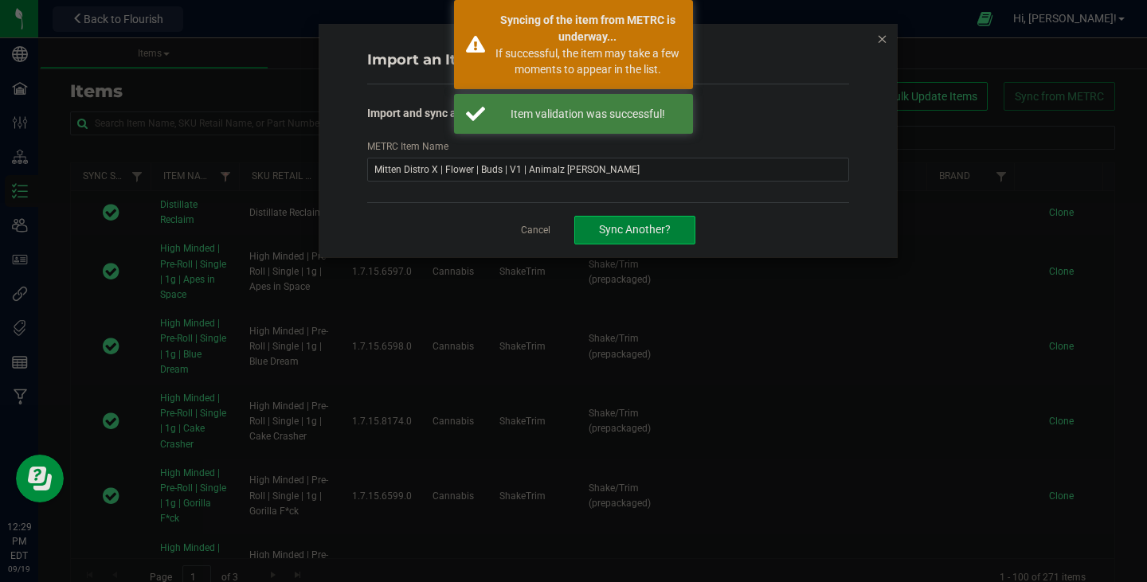
click at [676, 235] on button "Sync Another?" at bounding box center [634, 230] width 121 height 29
click at [500, 183] on div "Import and sync an item from METRC. METRC Item Name" at bounding box center [608, 139] width 483 height 110
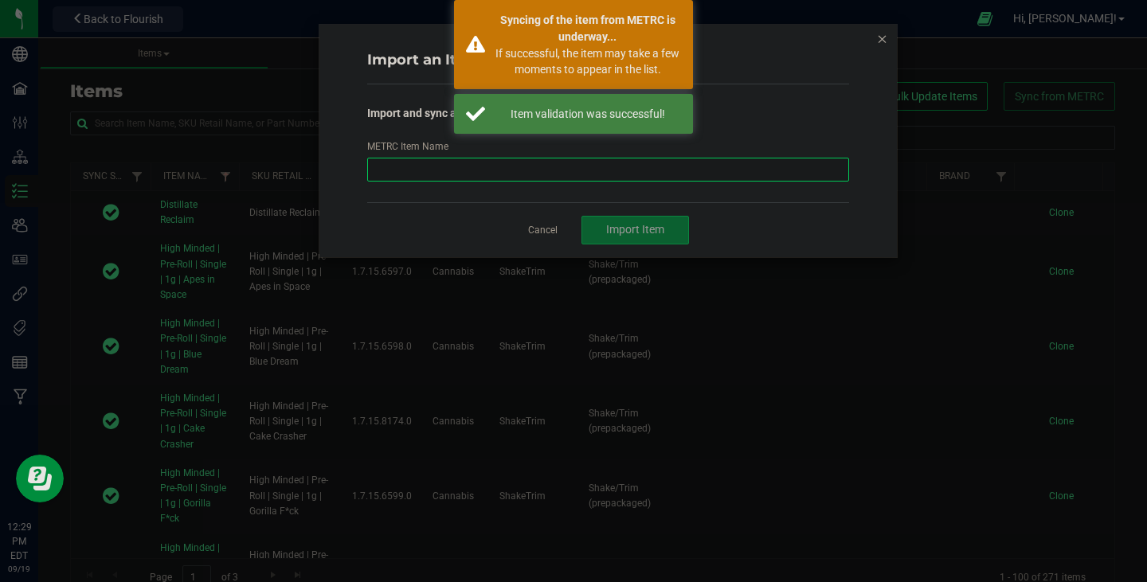
click at [499, 178] on input "METRC Item Name" at bounding box center [608, 170] width 483 height 24
paste input "Mitten Distro X | Flower | Buds | V1 | Gorilla Margarine"
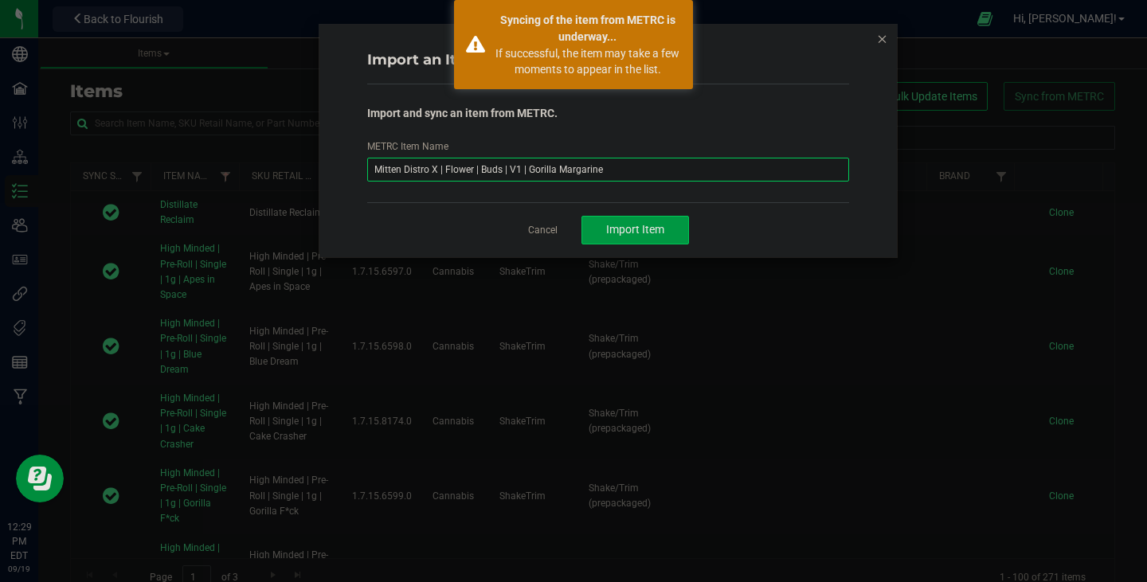
type input "Mitten Distro X | Flower | Buds | V1 | Gorilla Margarine"
click at [606, 230] on span "Import Item" at bounding box center [635, 229] width 58 height 13
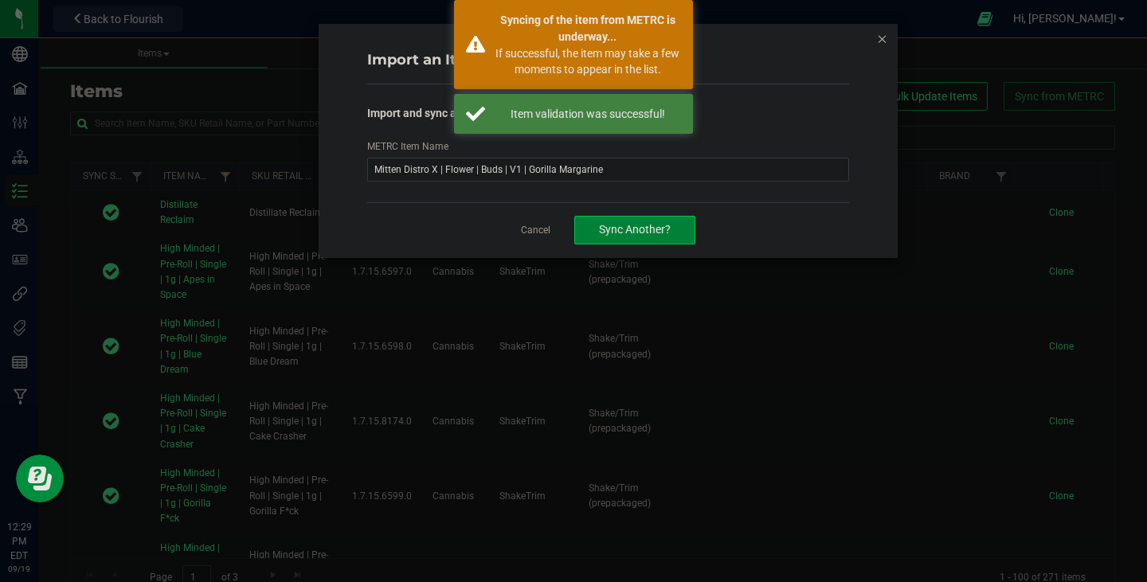
click at [657, 233] on span "Sync Another?" at bounding box center [635, 229] width 72 height 13
click at [884, 39] on icon "button" at bounding box center [882, 38] width 11 height 19
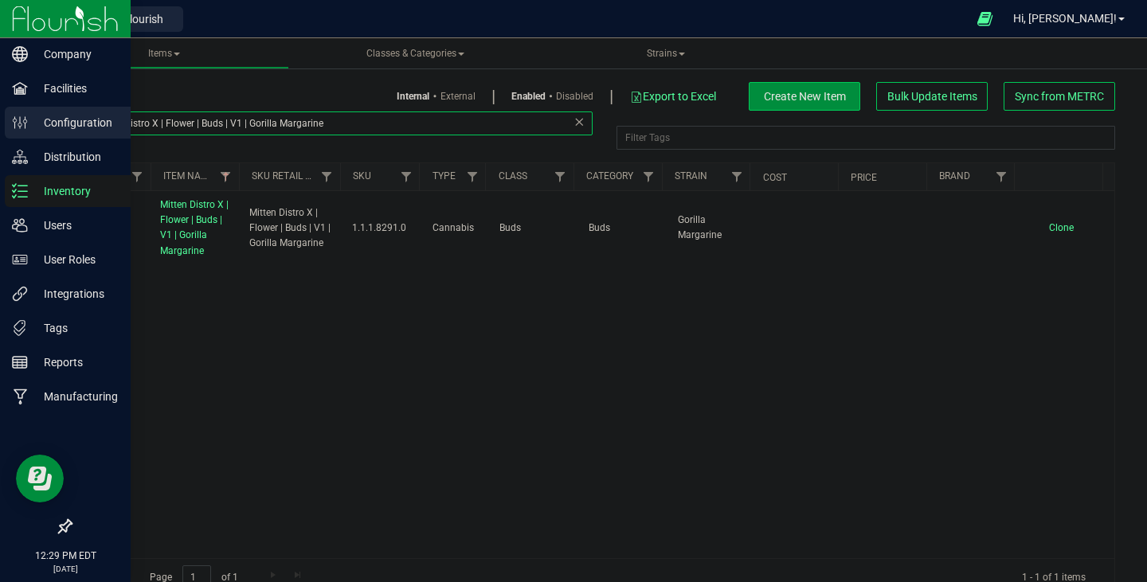
drag, startPoint x: 375, startPoint y: 125, endPoint x: 0, endPoint y: 111, distance: 375.5
click at [0, 111] on div "Company Facilities Configuration Distribution Inventory Users User Roles Integr…" at bounding box center [573, 291] width 1147 height 582
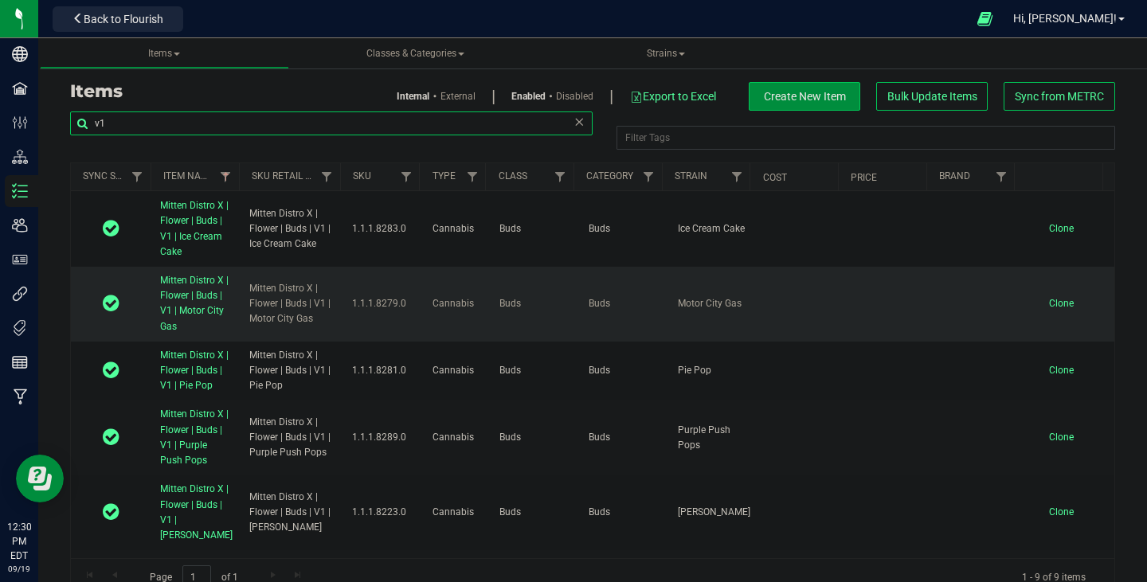
scroll to position [274, 0]
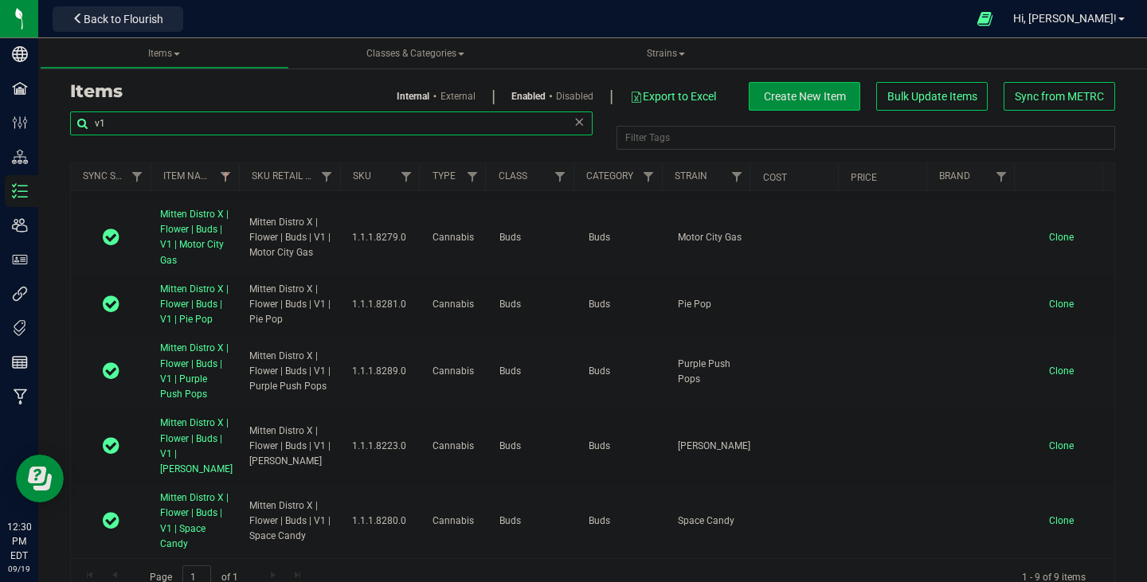
click at [156, 126] on input "v1" at bounding box center [331, 124] width 523 height 24
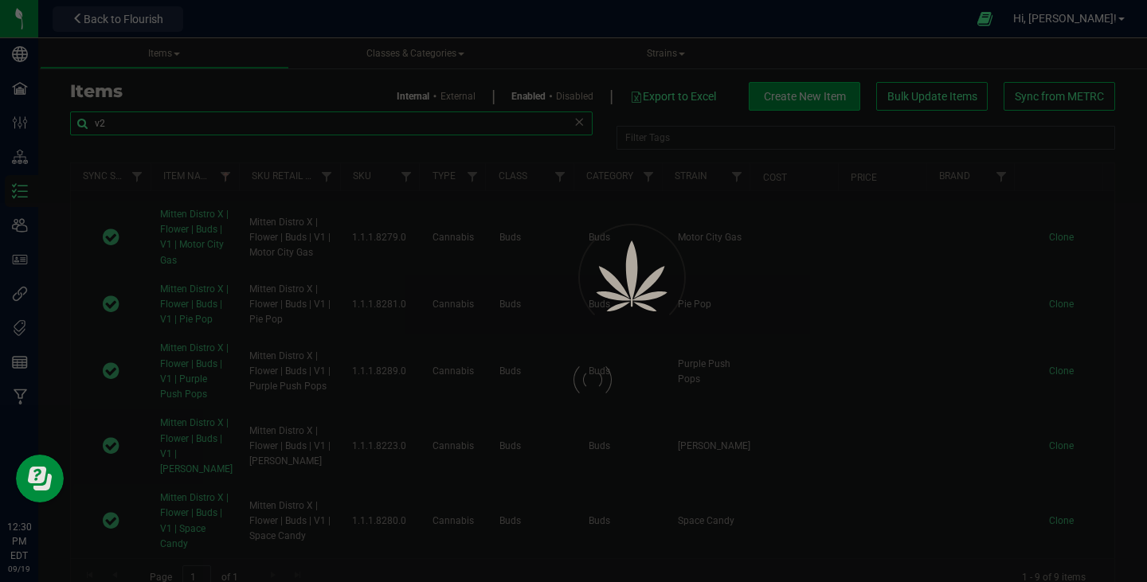
type input "v2"
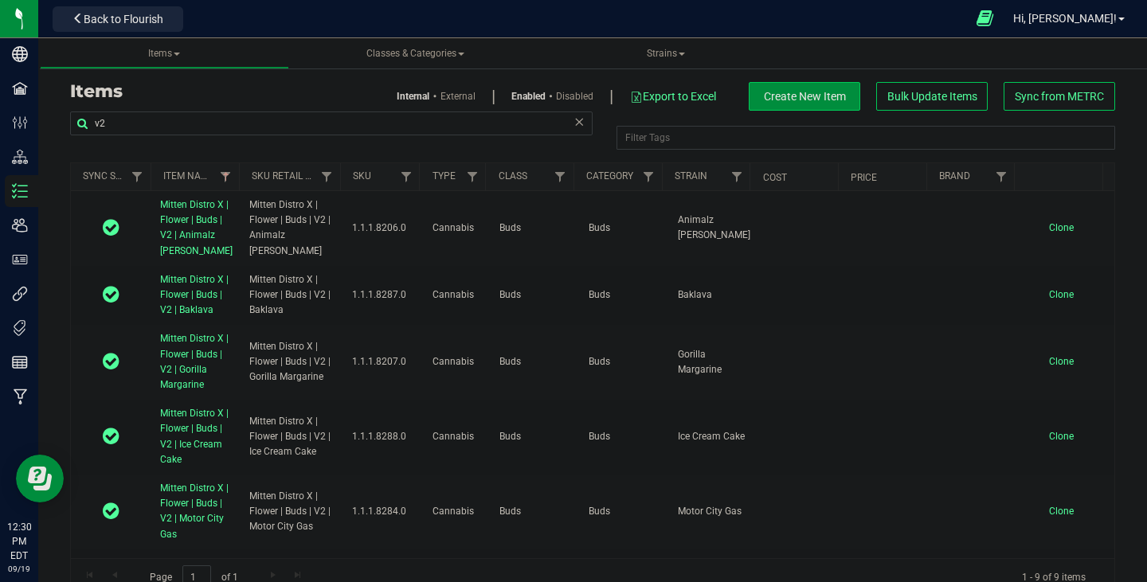
click at [993, 18] on icon at bounding box center [985, 19] width 17 height 18
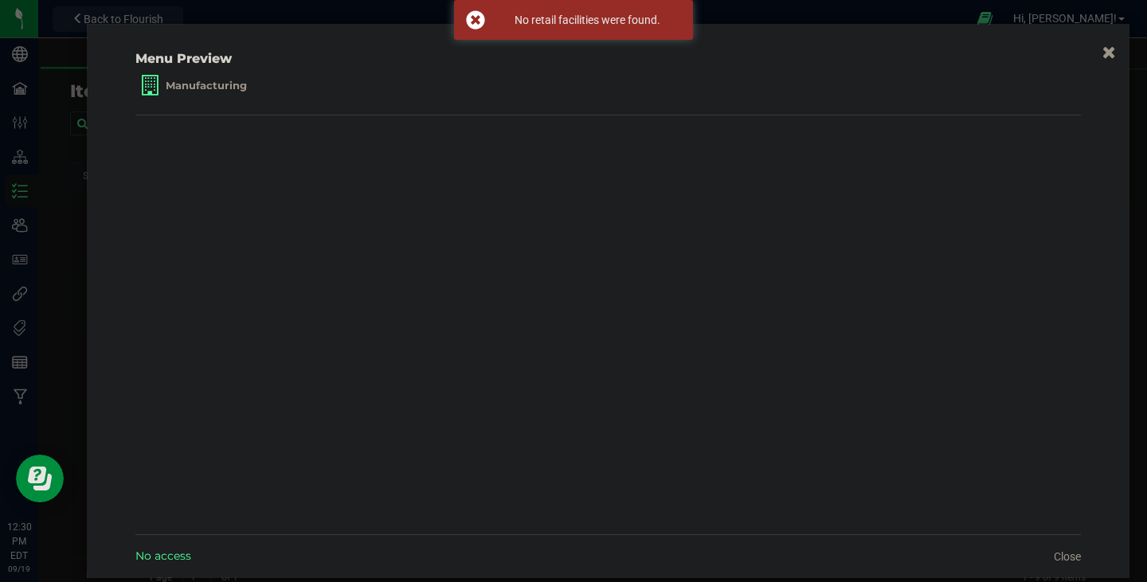
click at [1098, 49] on button "button" at bounding box center [1109, 51] width 23 height 25
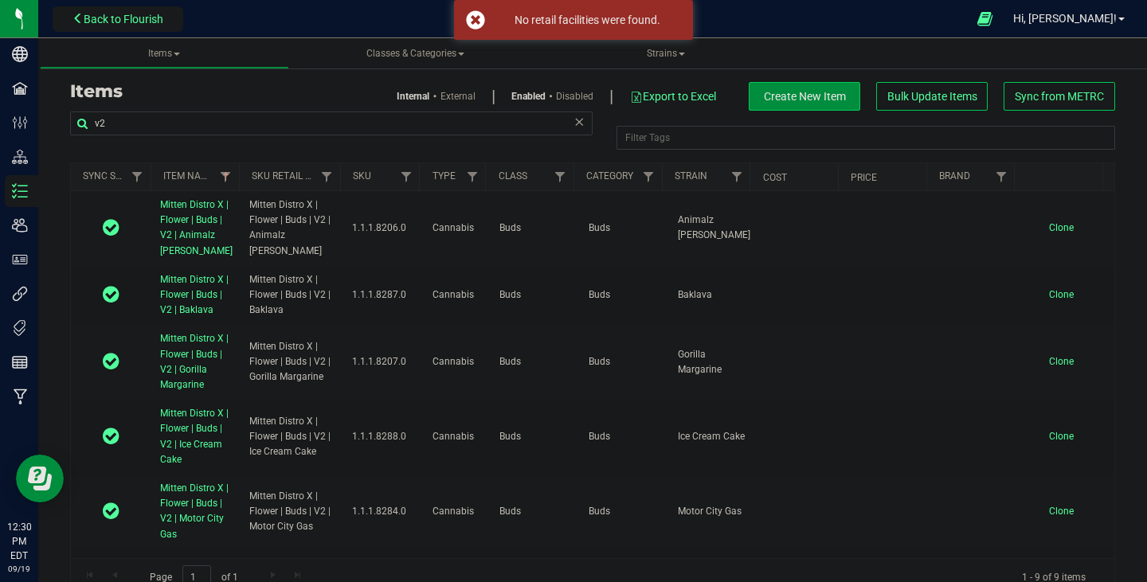
click at [150, 11] on button "Back to Flourish" at bounding box center [118, 18] width 131 height 25
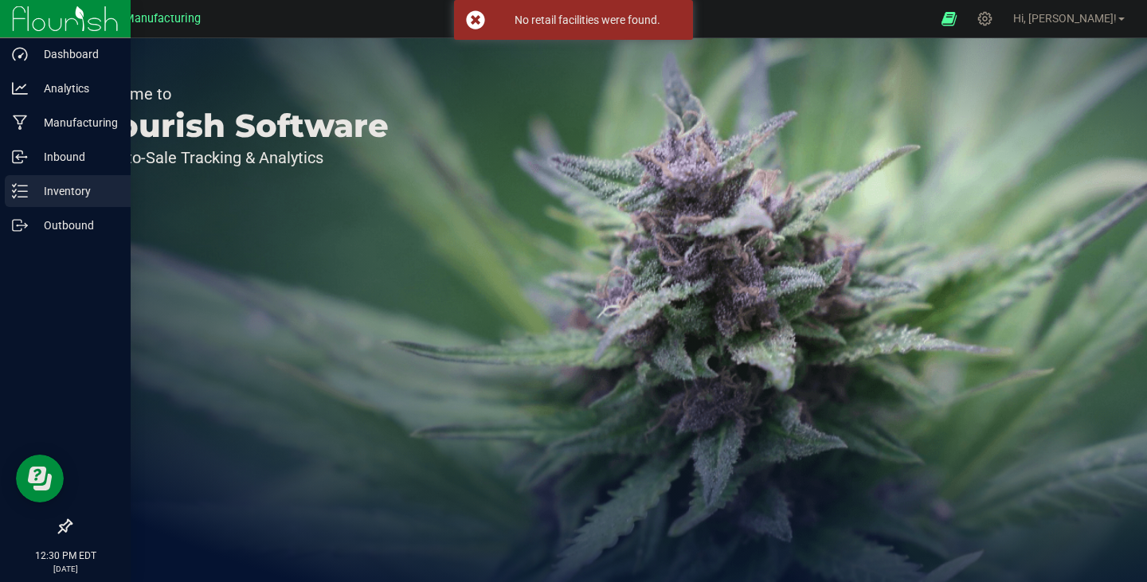
click at [80, 193] on p "Inventory" at bounding box center [76, 191] width 96 height 19
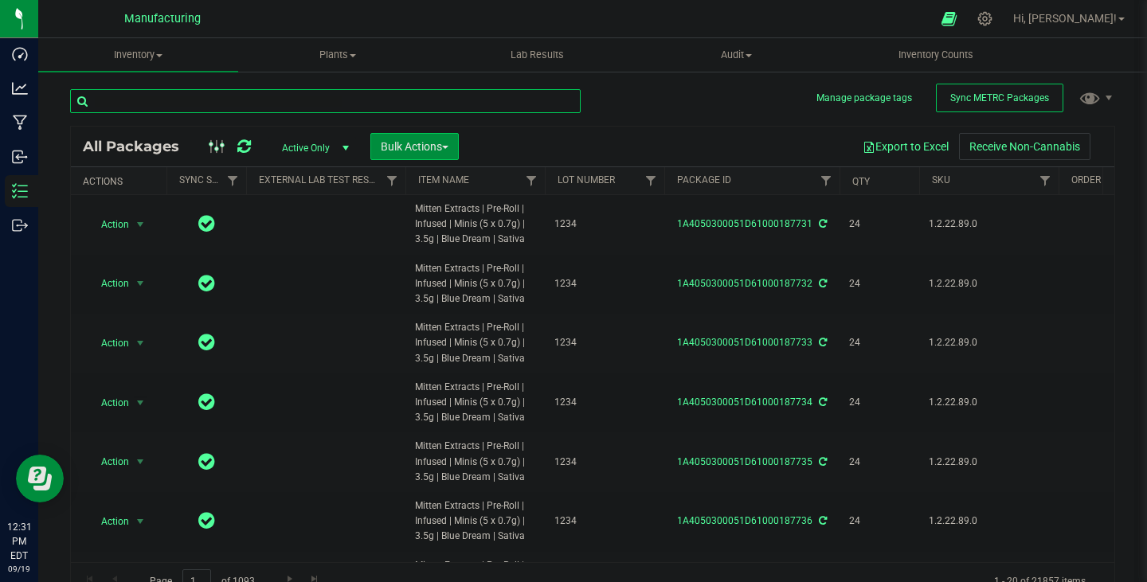
click at [184, 110] on input "text" at bounding box center [325, 101] width 511 height 24
paste input "1A405030005709A000000425"
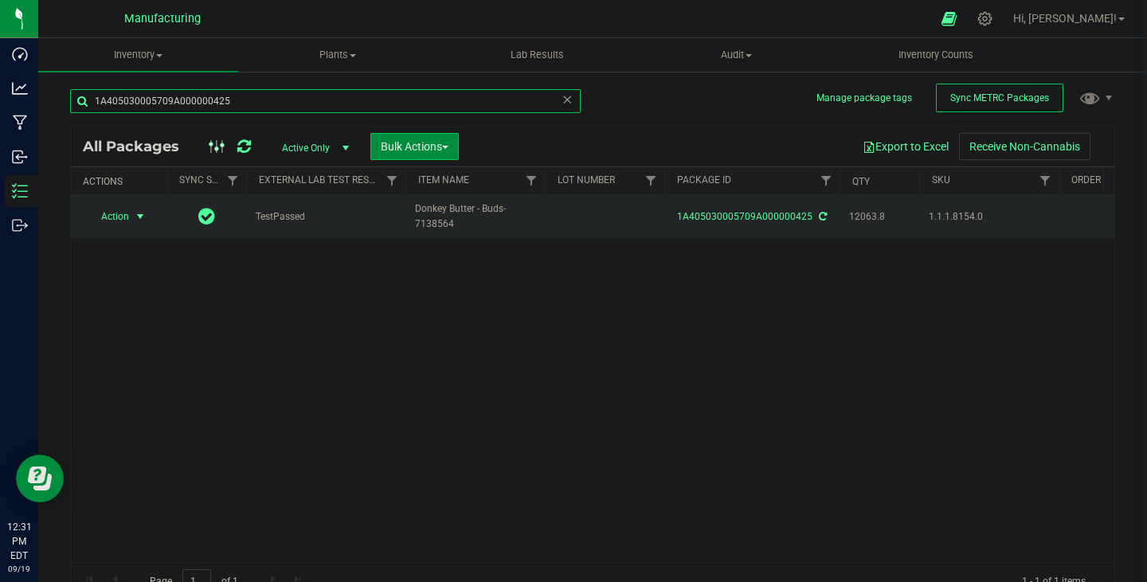
type input "1A405030005709A000000425"
click at [131, 220] on span "select" at bounding box center [141, 217] width 20 height 22
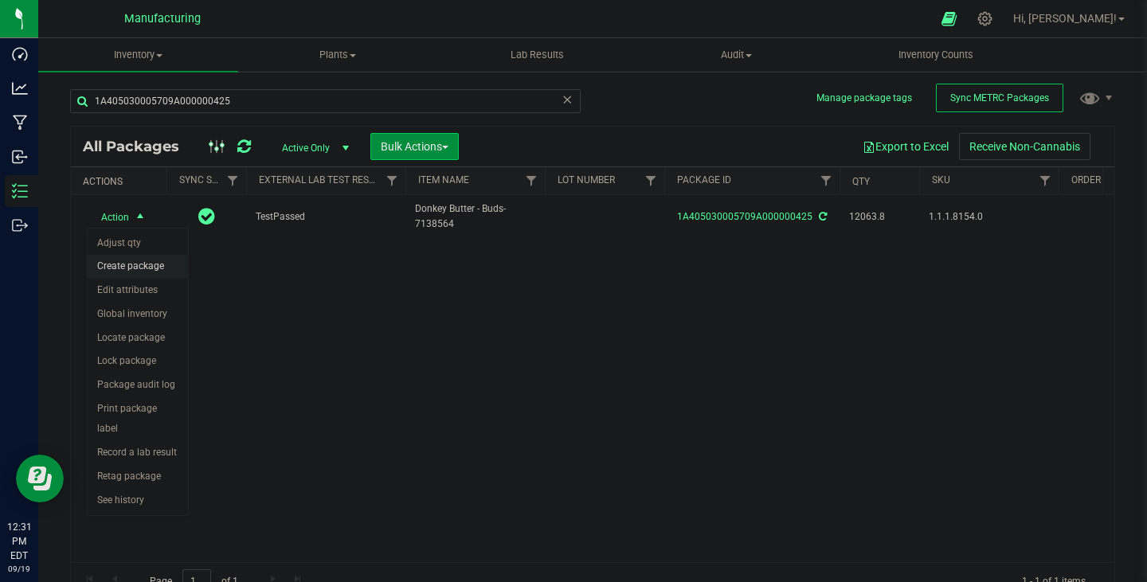
click at [143, 269] on li "Create package" at bounding box center [138, 267] width 100 height 24
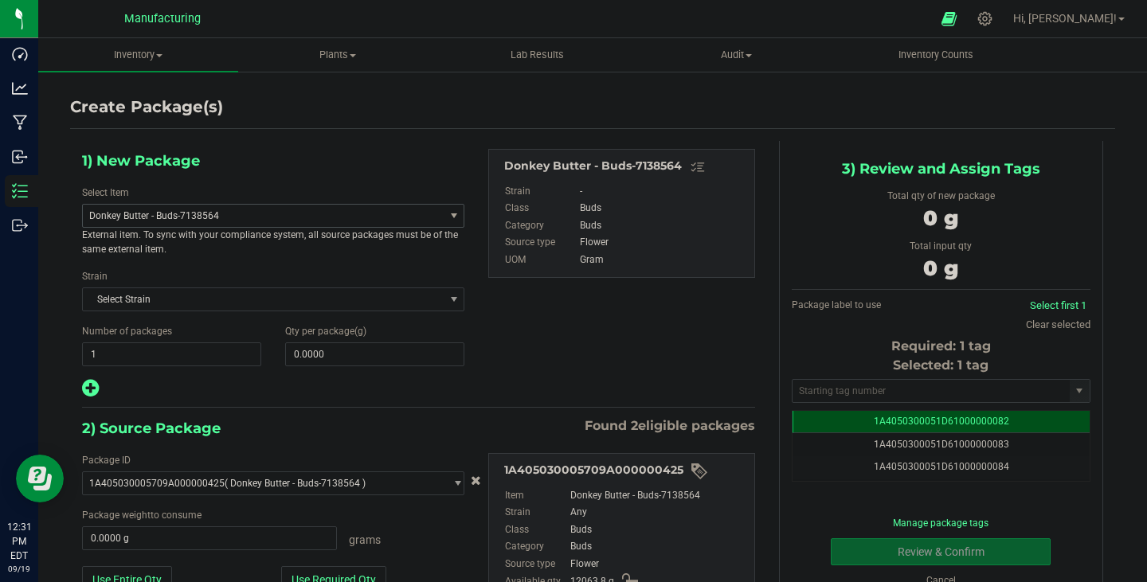
click at [220, 214] on span "Donkey Butter - Buds-7138564" at bounding box center [256, 215] width 335 height 11
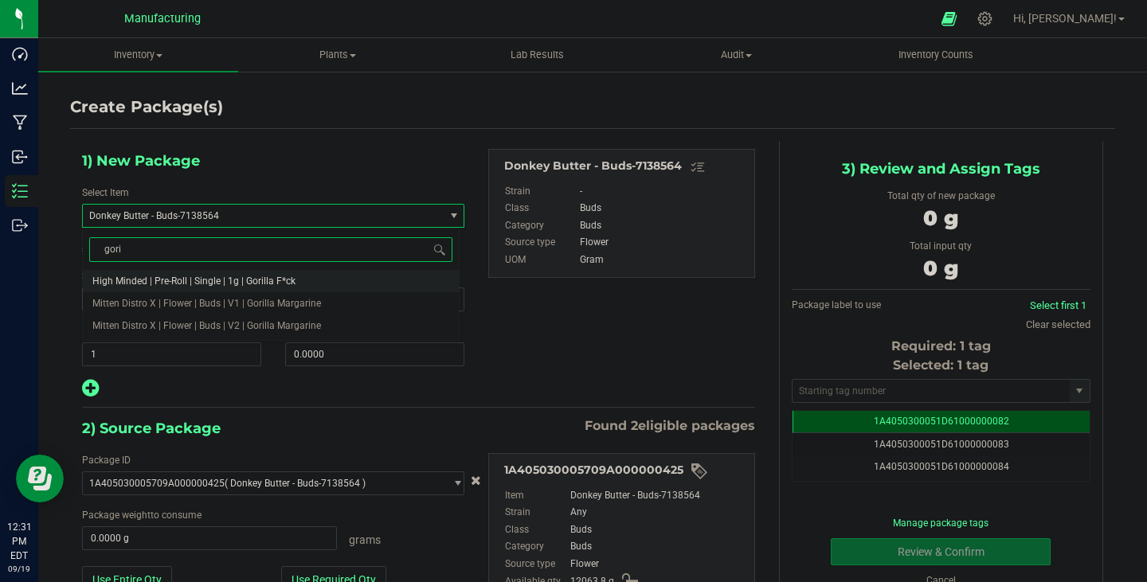
type input "goril"
click at [320, 304] on li "Mitten Distro X | Flower | Buds | V1 | Gorilla Margarine" at bounding box center [271, 303] width 376 height 22
type input "0.0000"
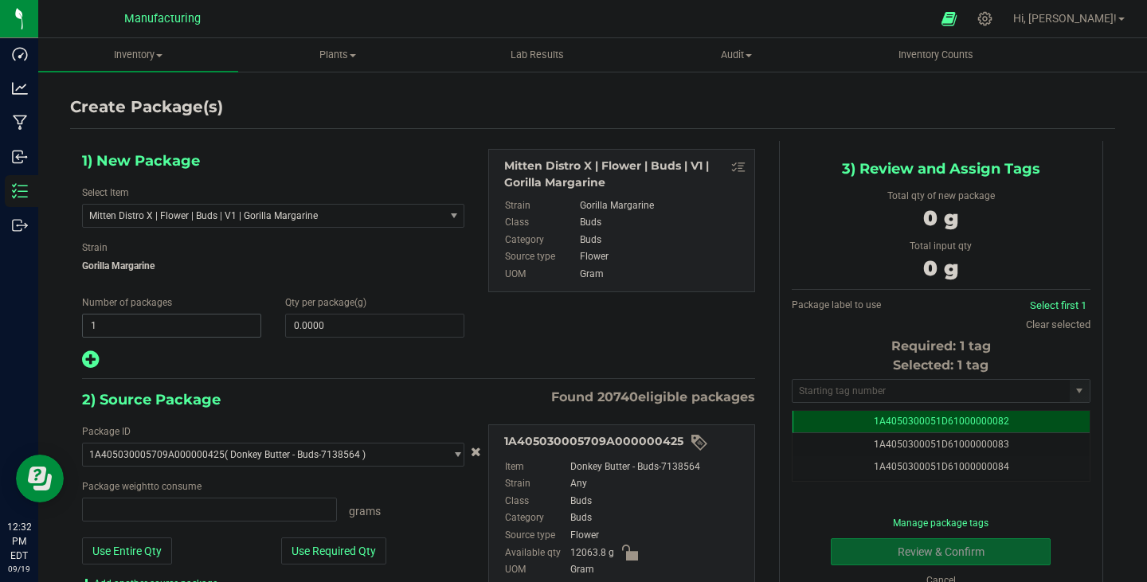
type input "0.0000 g"
click at [189, 326] on span "1 1" at bounding box center [171, 326] width 179 height 24
click at [193, 321] on span "1 1" at bounding box center [171, 326] width 179 height 24
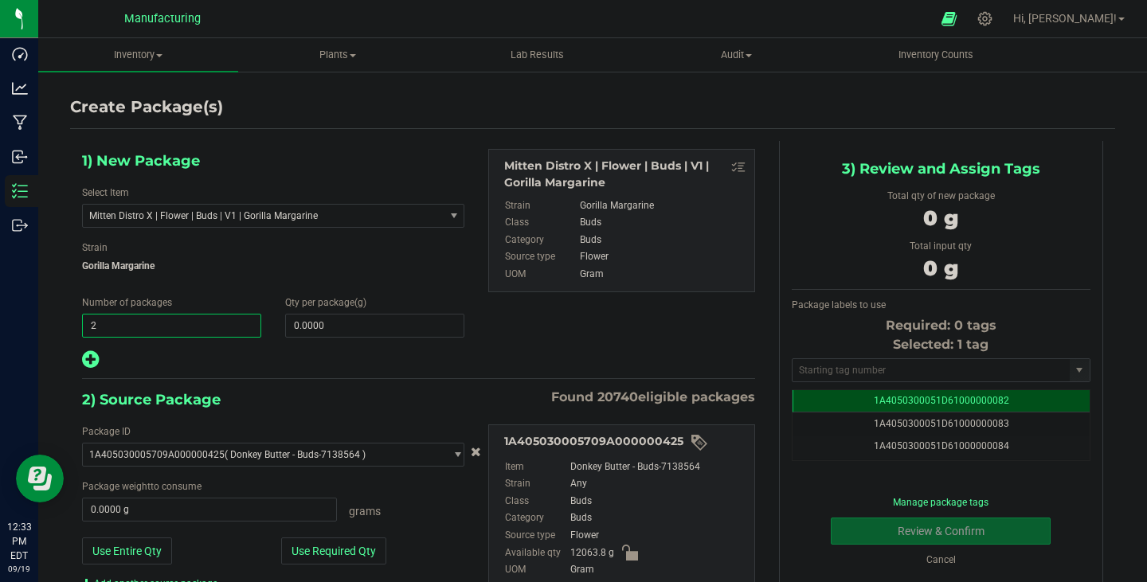
type input "25"
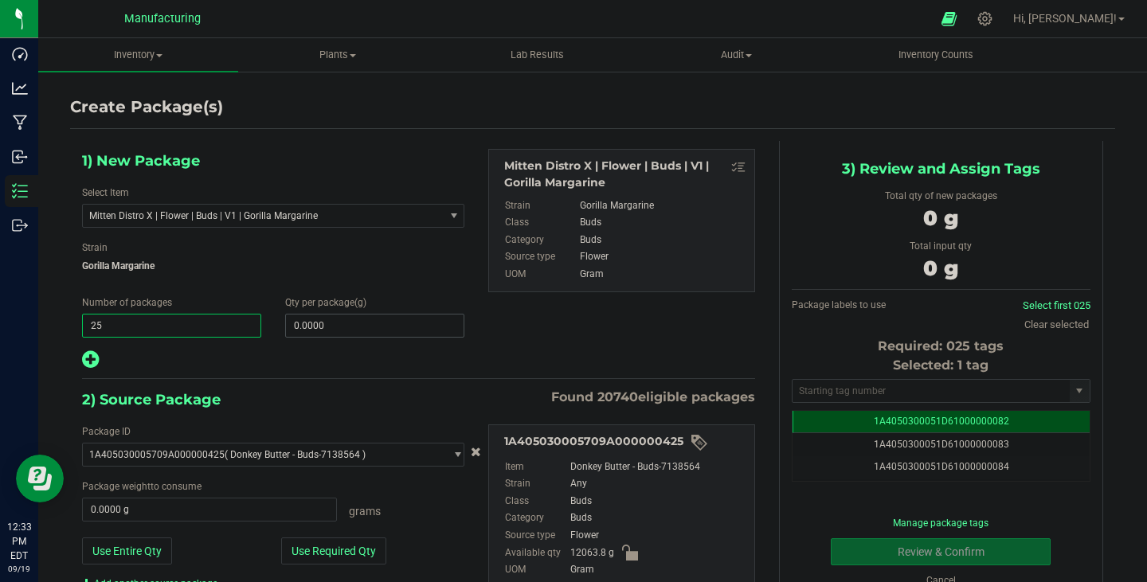
type input "25"
click at [338, 325] on span at bounding box center [374, 326] width 179 height 24
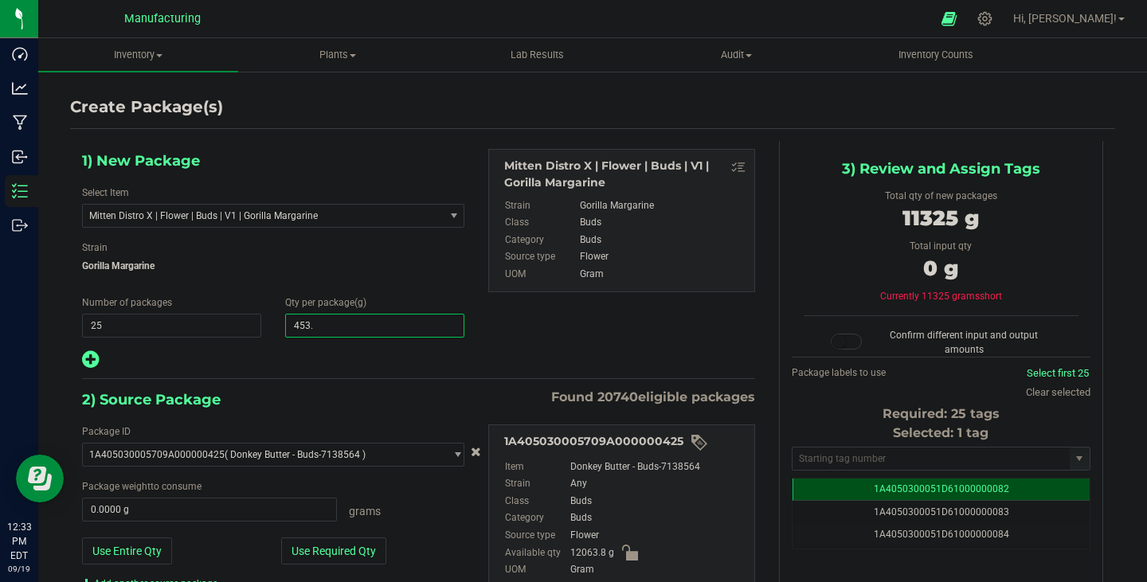
type input "453.6"
click at [90, 362] on icon at bounding box center [90, 360] width 17 height 20
type input "453.6000"
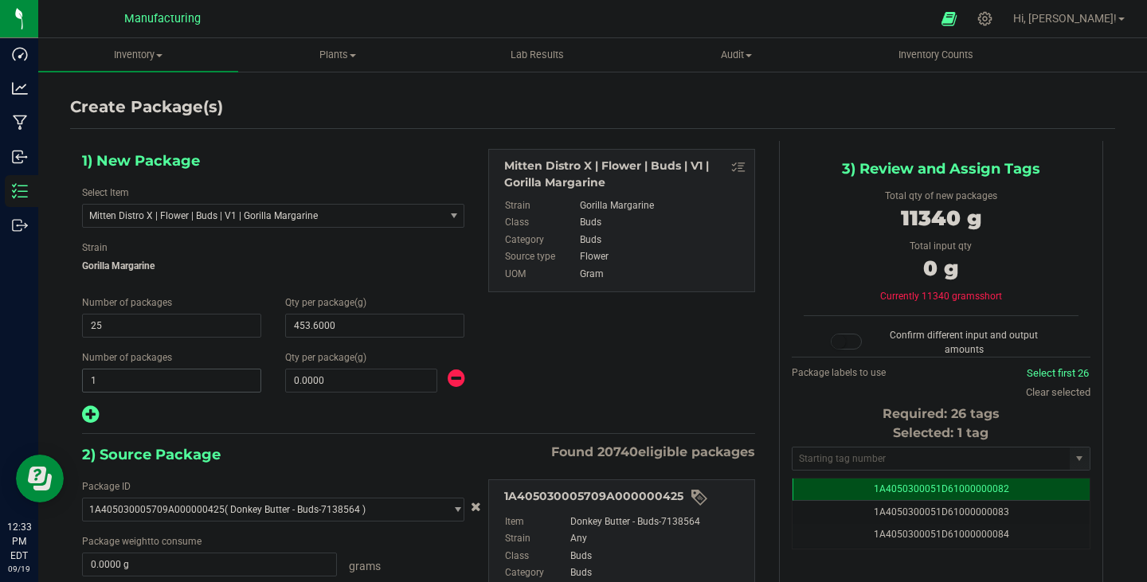
click at [131, 376] on span "1 1" at bounding box center [171, 381] width 179 height 24
click at [339, 380] on span at bounding box center [361, 381] width 152 height 24
type input "0.0000"
click at [345, 380] on span at bounding box center [361, 381] width 152 height 24
type input "324.6"
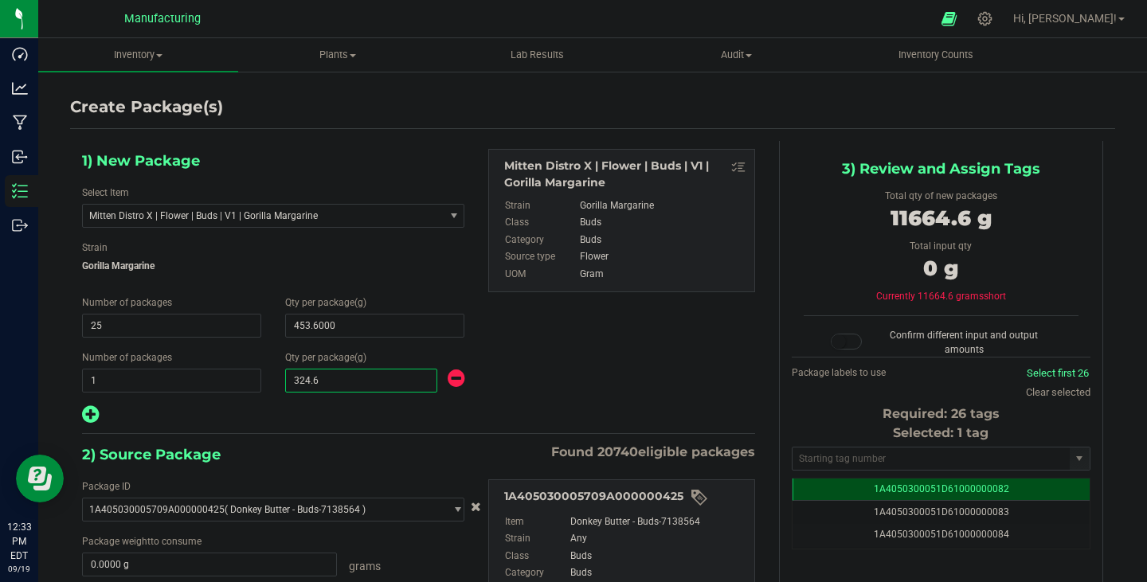
type input "324.6000"
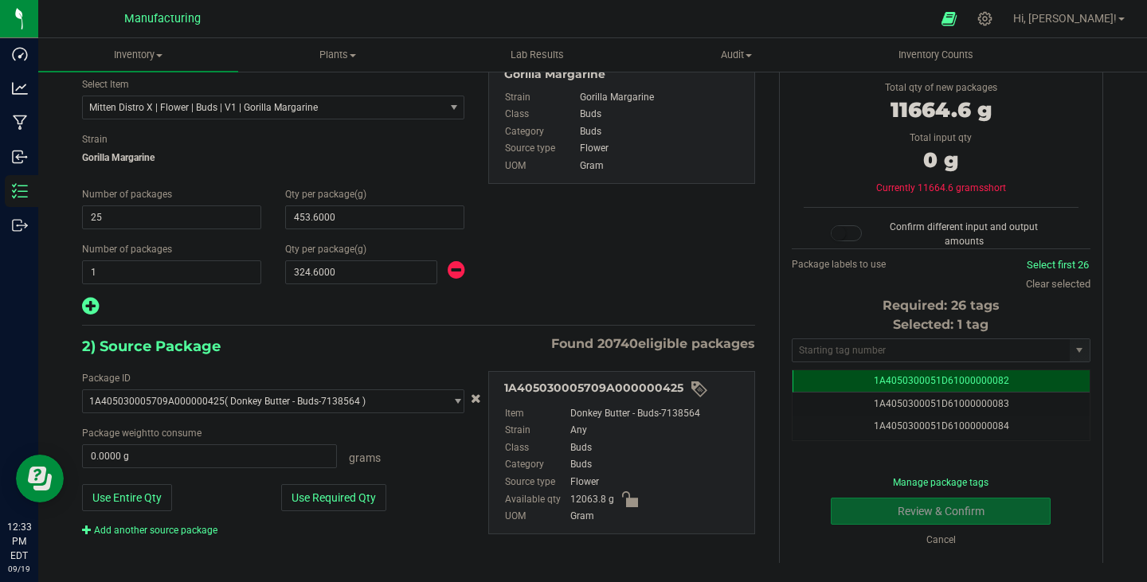
scroll to position [109, 0]
click at [584, 292] on div "1) New Package Select Item Mitten Distro X | Flower | Buds | V1 | Gorilla Marga…" at bounding box center [418, 178] width 697 height 276
click at [313, 493] on button "Use Required Qty" at bounding box center [333, 497] width 105 height 27
type input "11664.6000 g"
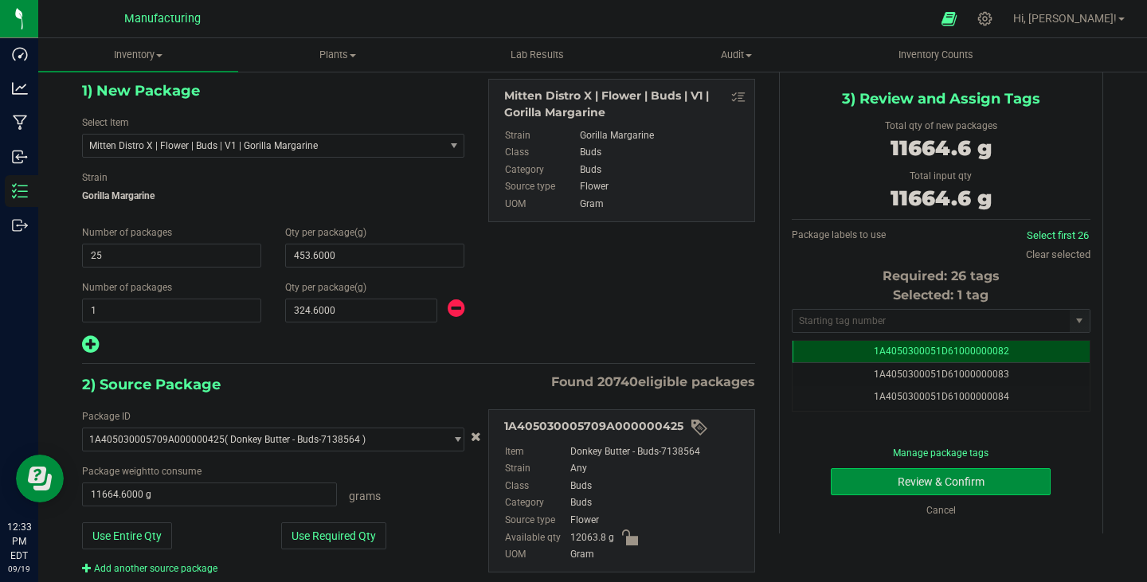
scroll to position [80, 0]
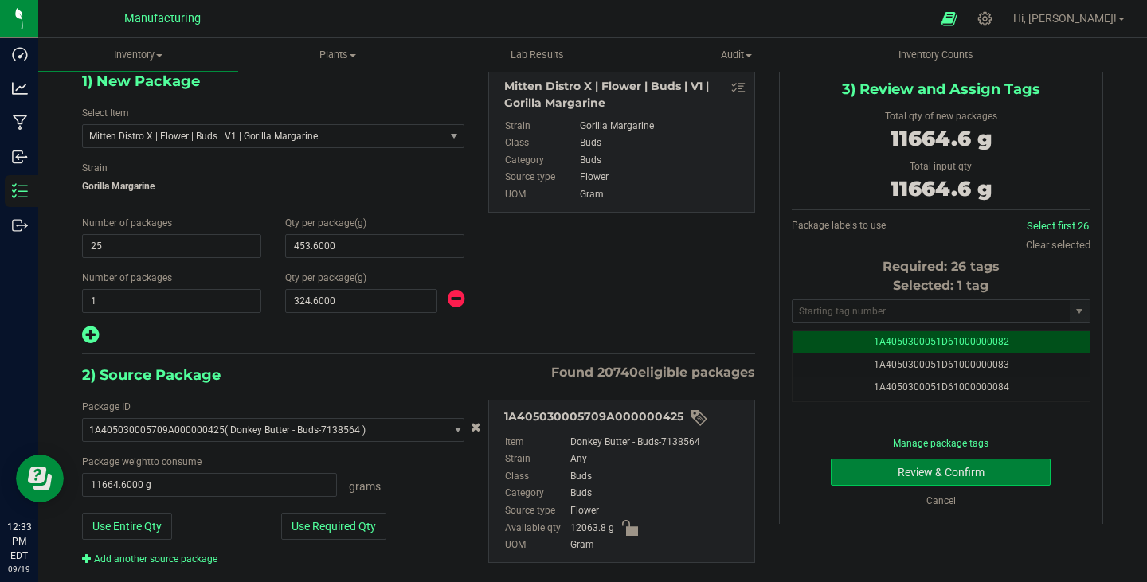
click at [931, 472] on button "Review & Confirm" at bounding box center [941, 472] width 220 height 27
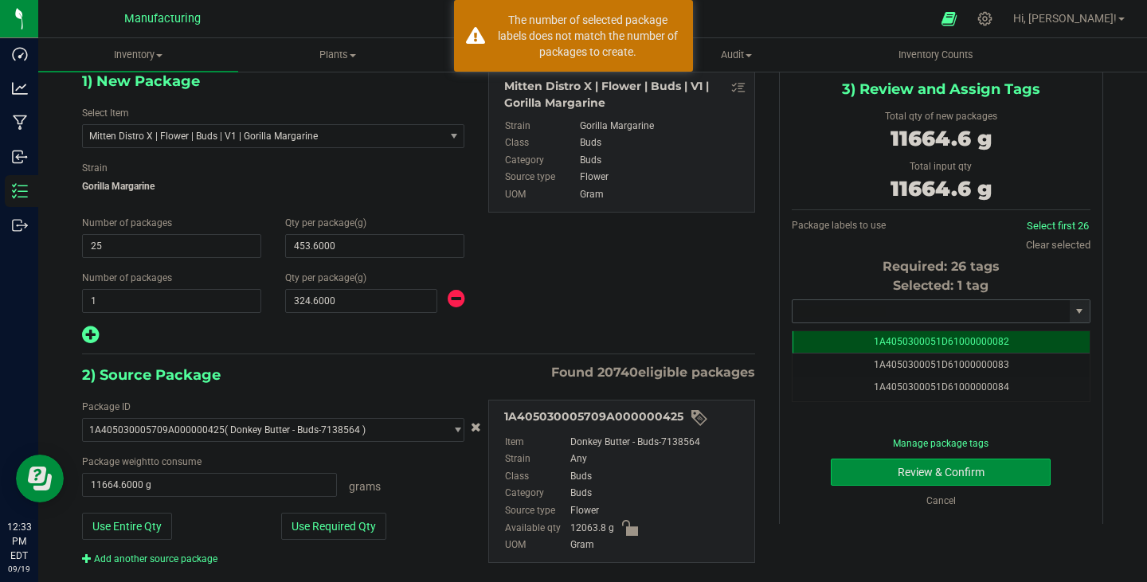
click at [880, 306] on input "text" at bounding box center [931, 311] width 277 height 22
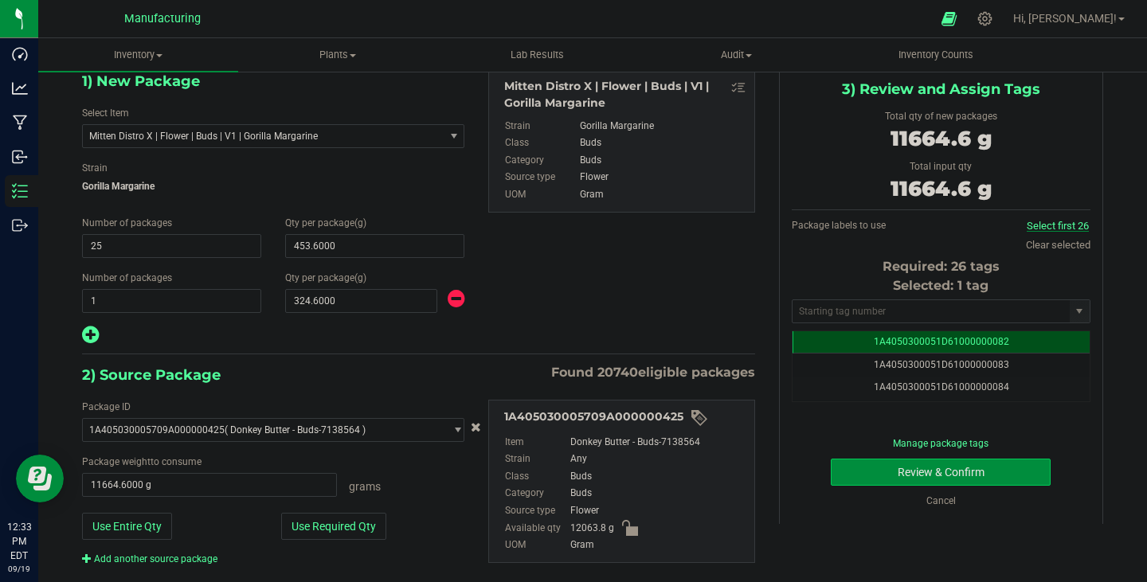
click at [1044, 225] on link "Select first 26" at bounding box center [1058, 226] width 62 height 12
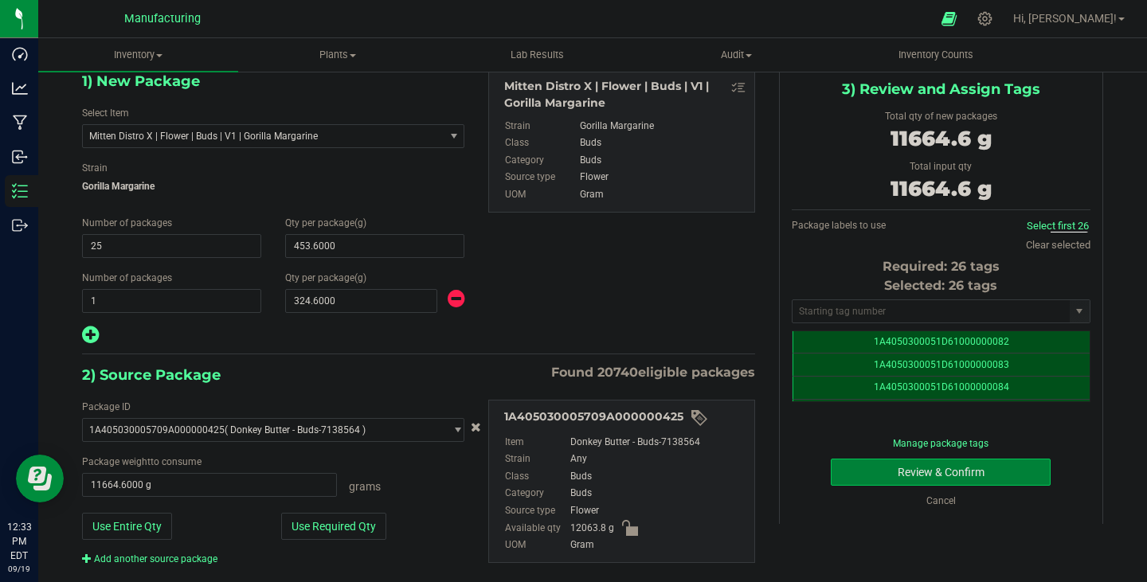
click at [912, 466] on button "Review & Confirm" at bounding box center [941, 472] width 220 height 27
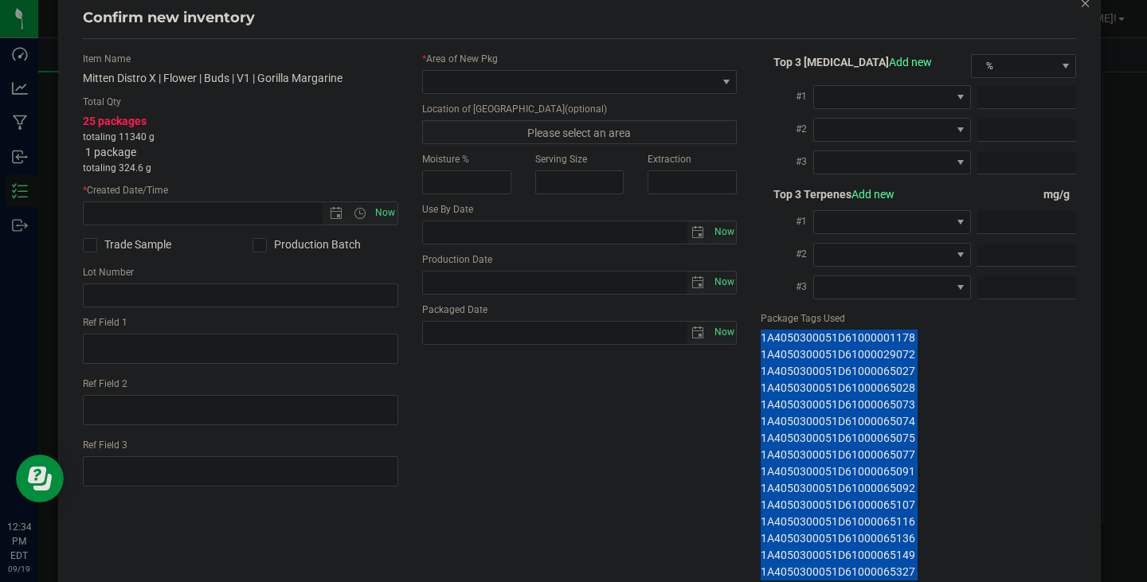
scroll to position [124, 0]
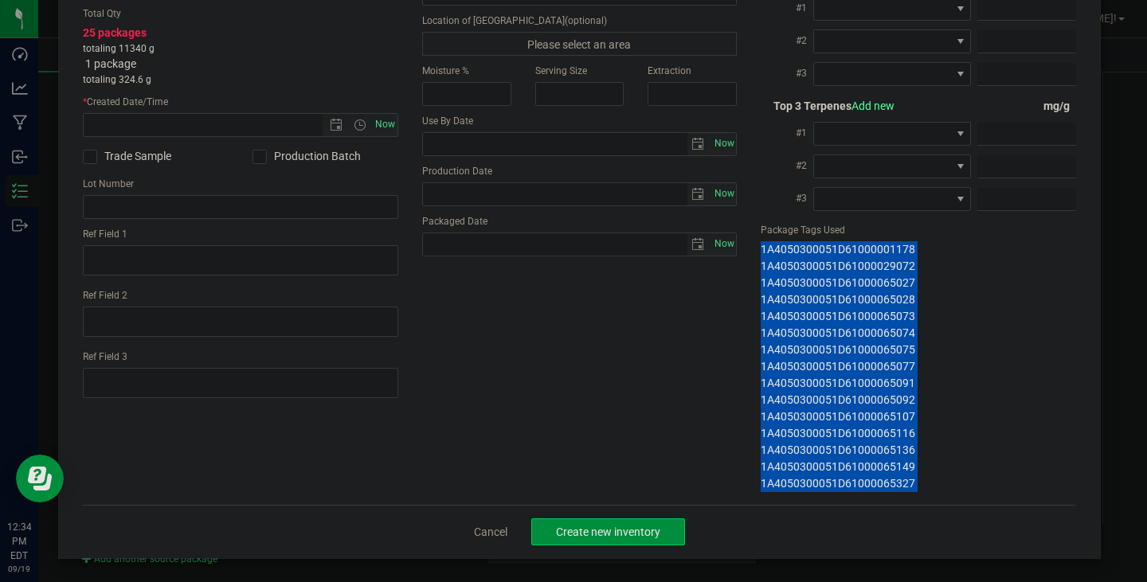
drag, startPoint x: 752, startPoint y: 374, endPoint x: 923, endPoint y: 489, distance: 206.6
click at [923, 489] on div "Top 3 Cannabinoids Add new % #1 #2 #3" at bounding box center [918, 227] width 339 height 529
copy div "1A4050300051D61000000082 1A4050300051D61000000083 1A4050300051D61000000084 1A40…"
click at [479, 533] on link "Cancel" at bounding box center [490, 532] width 33 height 16
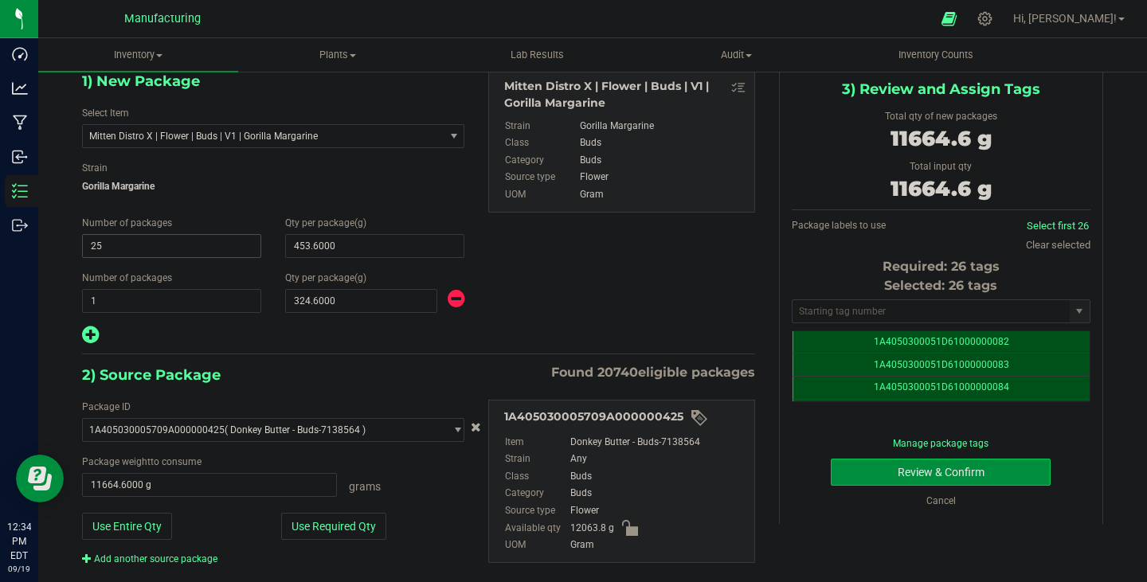
click at [139, 244] on span "25 25" at bounding box center [171, 246] width 179 height 24
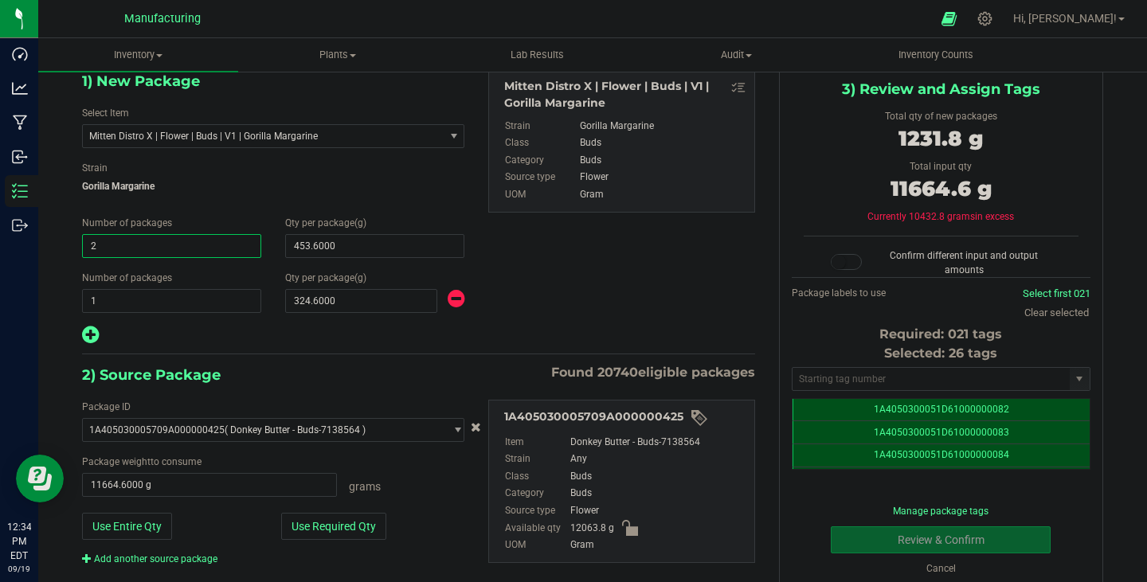
type input "23"
click at [167, 305] on input "1" at bounding box center [172, 301] width 178 height 22
type input "23"
click at [336, 532] on button "Use Required Qty" at bounding box center [333, 526] width 105 height 27
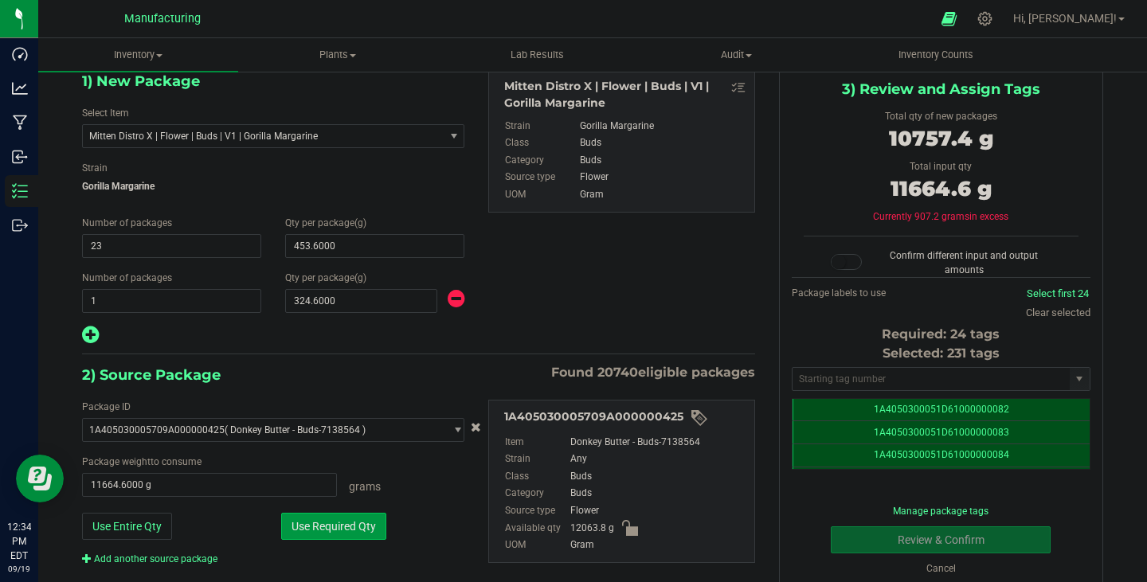
type input "10757.4000 g"
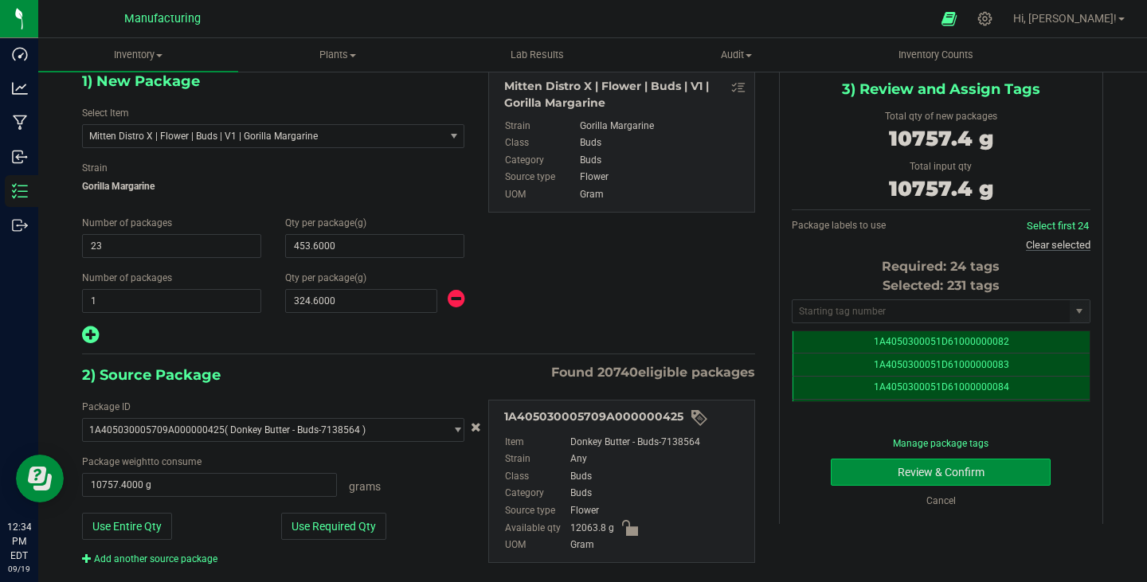
click at [1054, 243] on link "Clear selected" at bounding box center [1058, 245] width 65 height 12
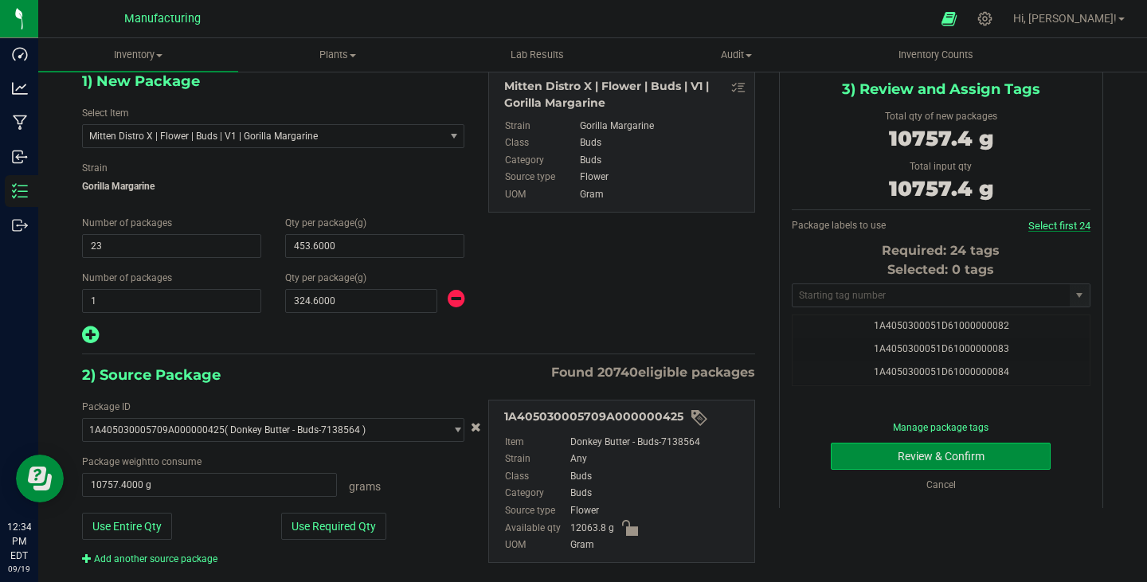
click at [1051, 225] on link "Select first 24" at bounding box center [1059, 226] width 62 height 12
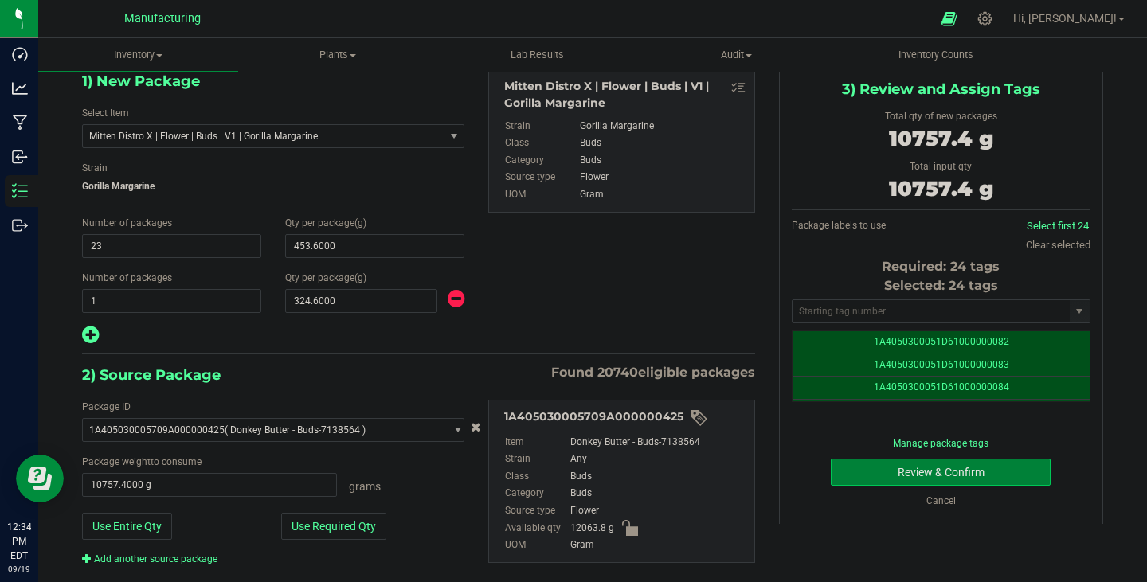
click at [944, 479] on button "Review & Confirm" at bounding box center [941, 472] width 220 height 27
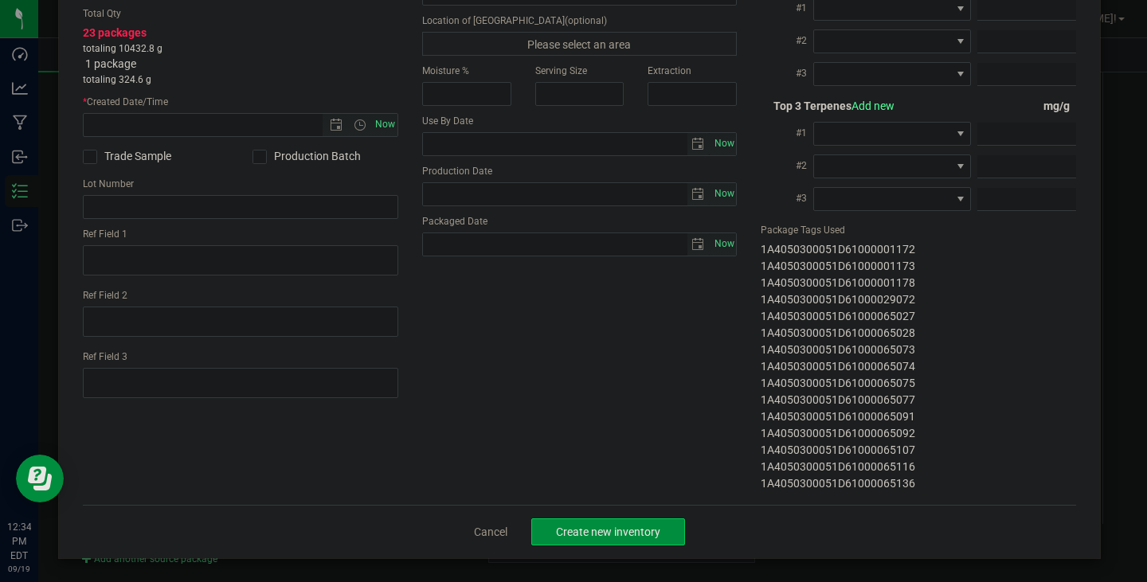
drag, startPoint x: 752, startPoint y: 249, endPoint x: 915, endPoint y: 488, distance: 289.0
click at [915, 488] on div "Top 3 Cannabinoids Add new % #1 #2 #3" at bounding box center [918, 227] width 339 height 529
copy div "1A4050300051D61000000082 1A4050300051D61000000083 1A4050300051D61000000084 1A40…"
click at [478, 535] on link "Cancel" at bounding box center [490, 532] width 33 height 16
